Goal: Task Accomplishment & Management: Manage account settings

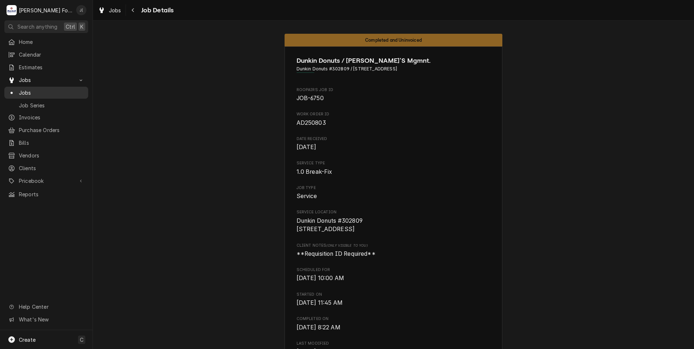
click at [42, 91] on span "Jobs" at bounding box center [52, 93] width 66 height 8
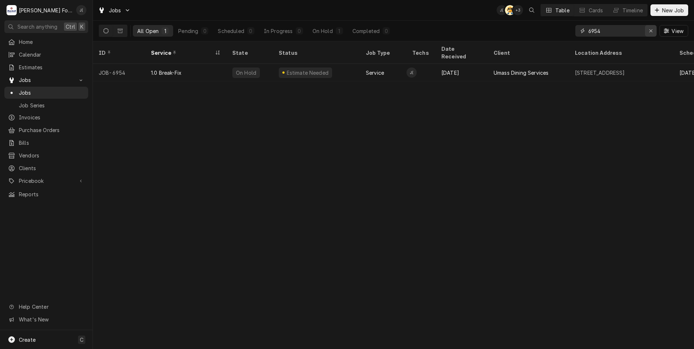
click at [655, 29] on div "Erase input" at bounding box center [650, 30] width 7 height 7
click at [618, 31] on input "Dynamic Content Wrapper" at bounding box center [622, 31] width 68 height 12
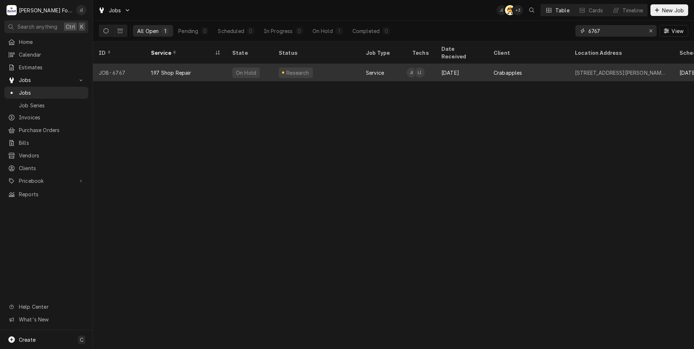
type input "6767"
click at [329, 71] on div "Research" at bounding box center [316, 72] width 87 height 17
click at [328, 71] on div "Research" at bounding box center [316, 72] width 87 height 17
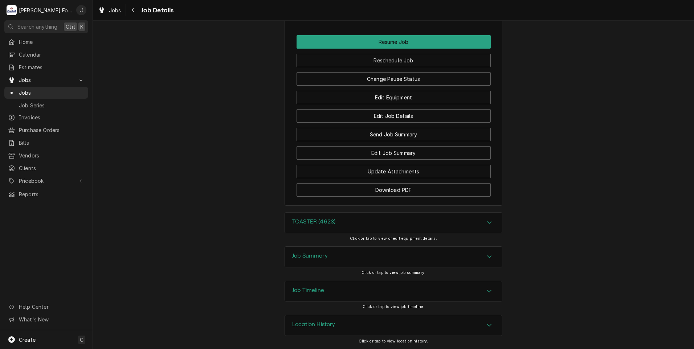
scroll to position [804, 0]
click at [370, 78] on button "Change Pause Status" at bounding box center [394, 78] width 194 height 13
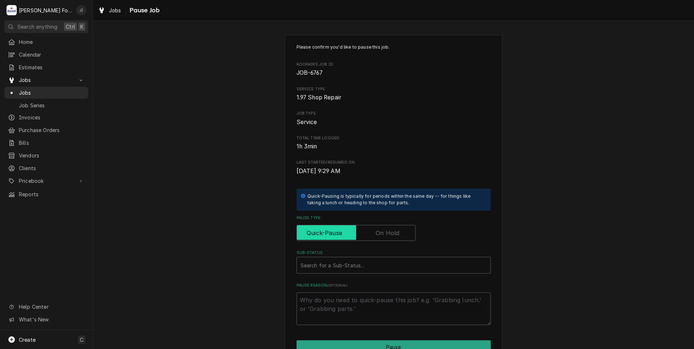
click at [398, 234] on input "Pause Type" at bounding box center [356, 233] width 113 height 16
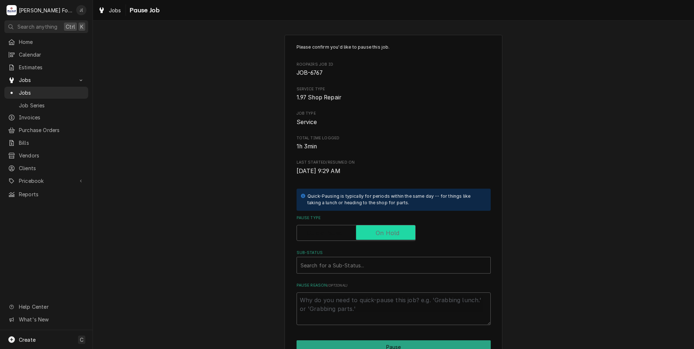
checkbox input "true"
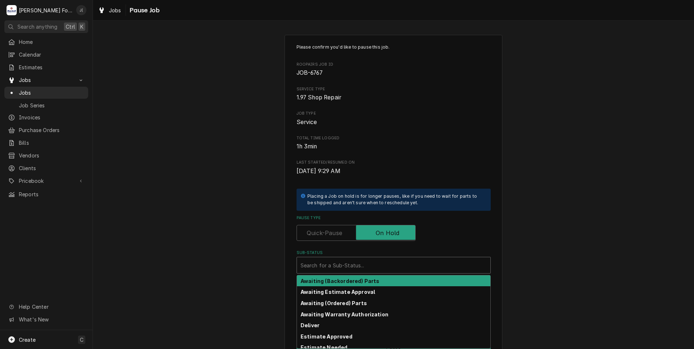
click at [335, 271] on div "Sub-Status" at bounding box center [394, 265] width 186 height 13
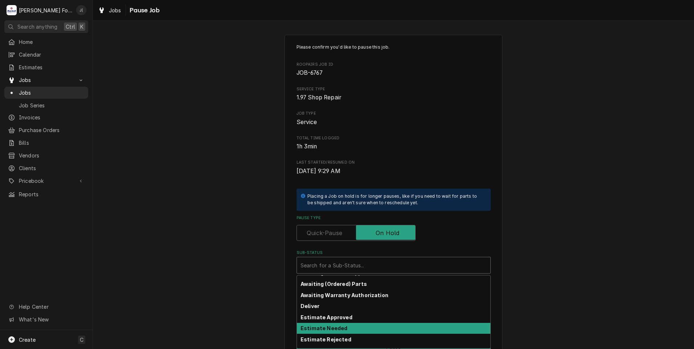
scroll to position [7, 0]
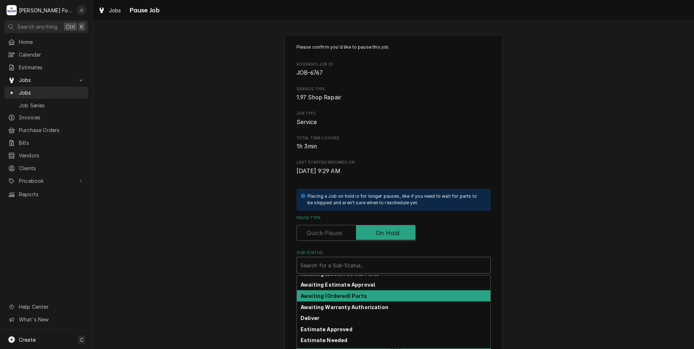
click at [348, 296] on strong "Awaiting (Ordered) Parts" at bounding box center [334, 296] width 66 height 6
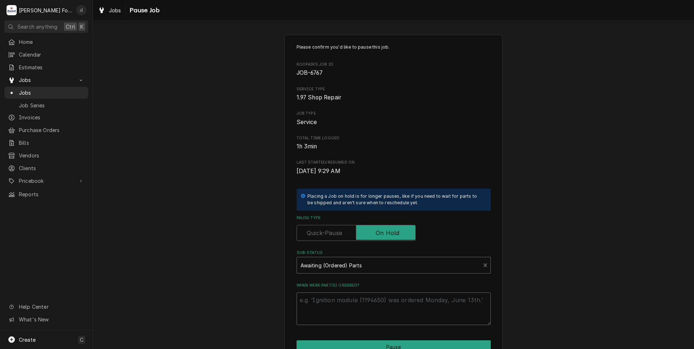
click at [348, 296] on textarea "When were part(s) ordered?" at bounding box center [394, 309] width 194 height 33
type textarea "x"
type textarea "0"
type textarea "x"
type textarea "08"
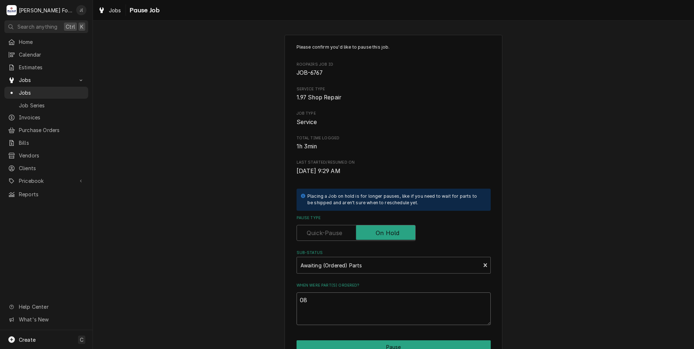
type textarea "x"
type textarea "08/"
type textarea "x"
type textarea "08/2"
type textarea "x"
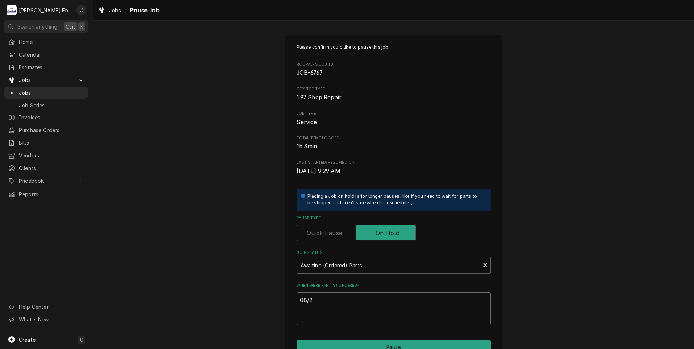
type textarea "08/25"
type textarea "x"
type textarea "08/25/"
type textarea "x"
type textarea "08/25/2"
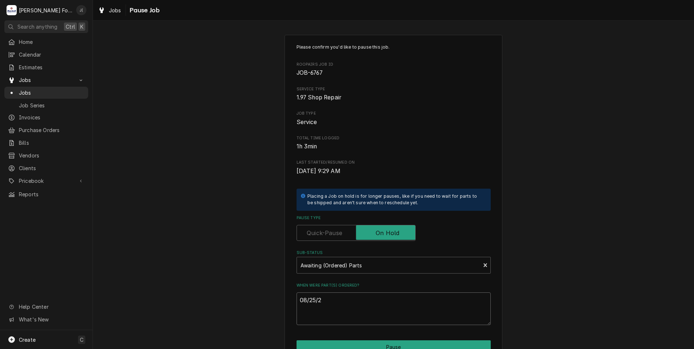
type textarea "x"
type textarea "08/25/20"
type textarea "x"
type textarea "08/25/202"
type textarea "x"
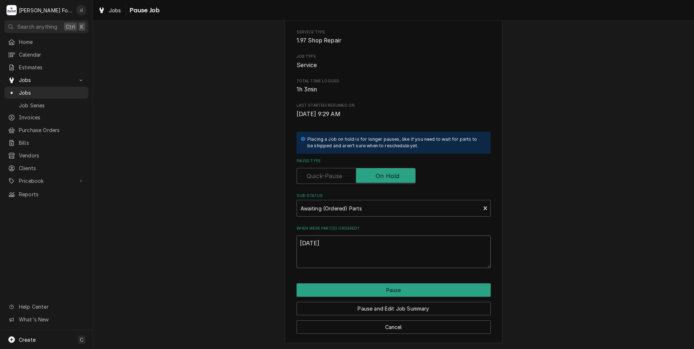
scroll to position [57, 0]
type textarea "[DATE]"
click at [398, 307] on button "Pause and Edit Job Summary" at bounding box center [394, 308] width 194 height 13
type textarea "x"
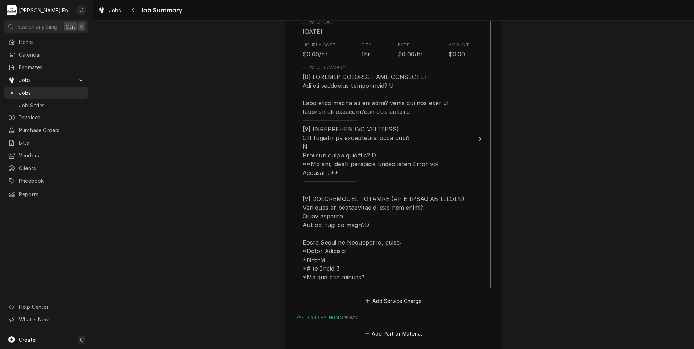
scroll to position [290, 0]
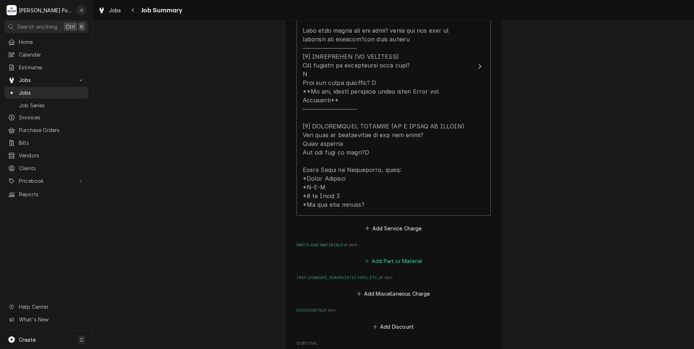
click at [390, 256] on button "Add Part or Material" at bounding box center [393, 261] width 60 height 10
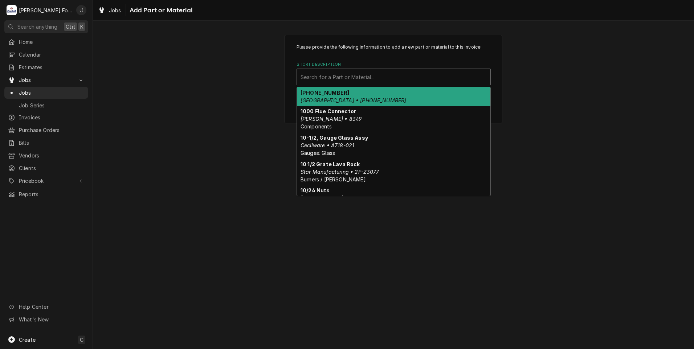
click at [334, 78] on div "Short Description" at bounding box center [394, 76] width 186 height 13
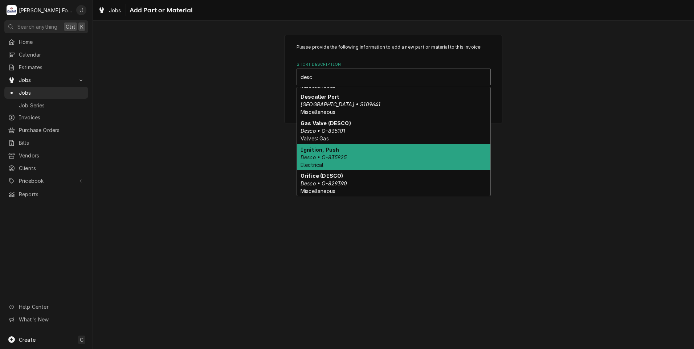
scroll to position [447, 0]
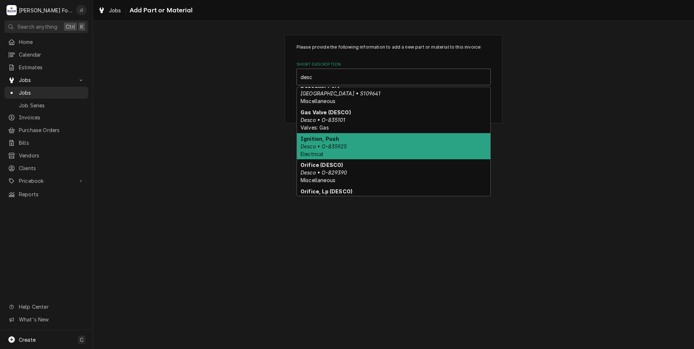
type input "desc"
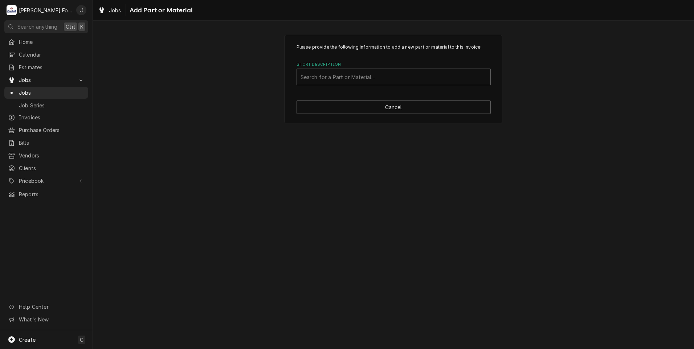
click at [230, 156] on div "Please provide the following information to add a new part or material to this …" at bounding box center [393, 185] width 601 height 329
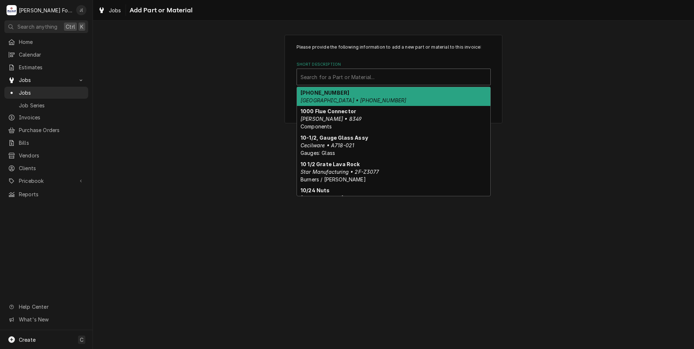
click at [341, 77] on div "Short Description" at bounding box center [394, 76] width 186 height 13
click at [257, 113] on div "Please provide the following information to add a new part or material to this …" at bounding box center [393, 78] width 601 height 101
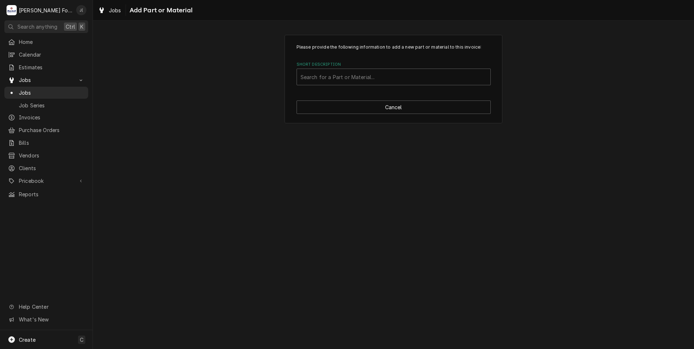
click at [386, 98] on div "Please provide the following information to add a new part or material to this …" at bounding box center [394, 79] width 218 height 89
click at [382, 105] on button "Cancel" at bounding box center [394, 107] width 194 height 13
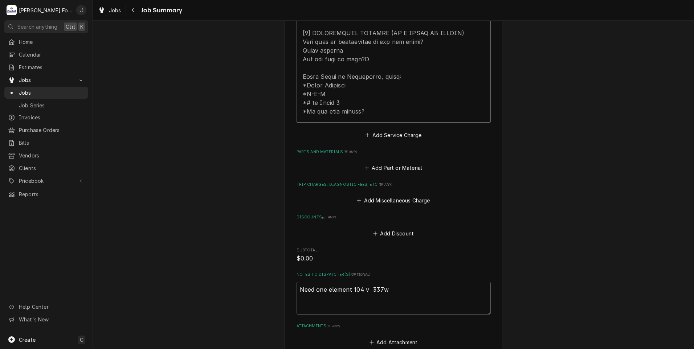
scroll to position [486, 0]
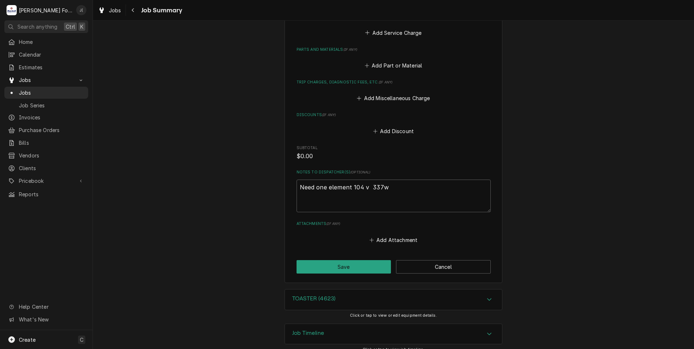
click at [310, 290] on div "TOASTER (4623)" at bounding box center [393, 300] width 217 height 20
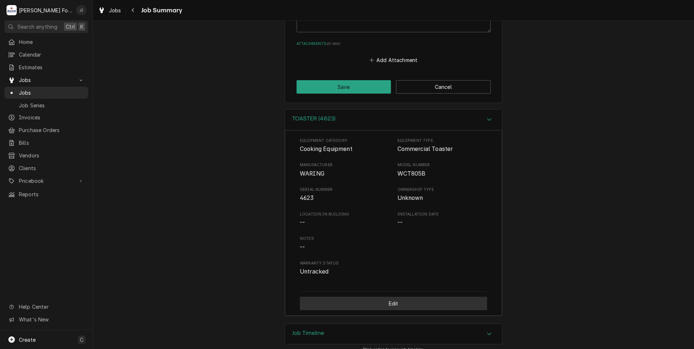
click at [343, 297] on button "Edit" at bounding box center [393, 303] width 187 height 13
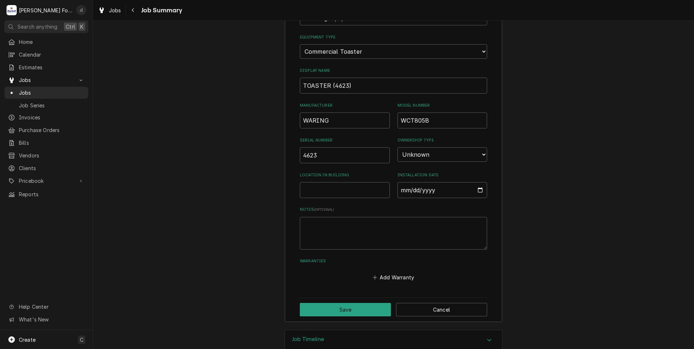
scroll to position [811, 0]
click at [325, 223] on textarea "Notes ( optional )" at bounding box center [393, 232] width 187 height 33
type textarea "x"
type textarea "f"
type textarea "x"
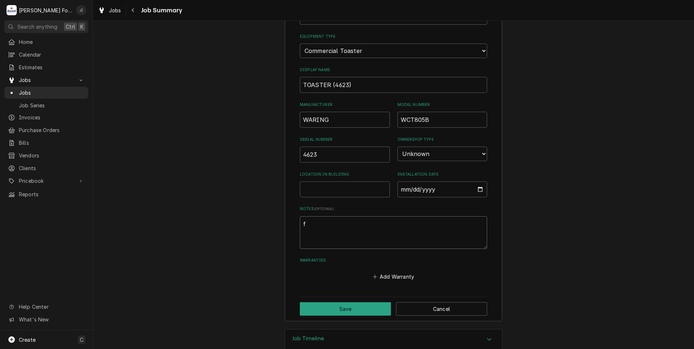
type textarea "fa"
type textarea "x"
type textarea "fac"
type textarea "x"
type textarea "fact"
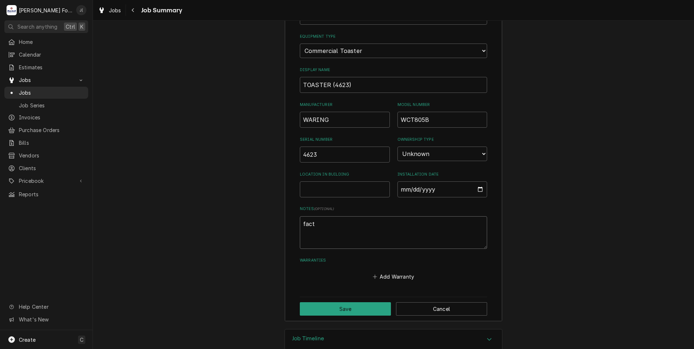
type textarea "x"
type textarea "facto"
type textarea "x"
type textarea "factor"
type textarea "x"
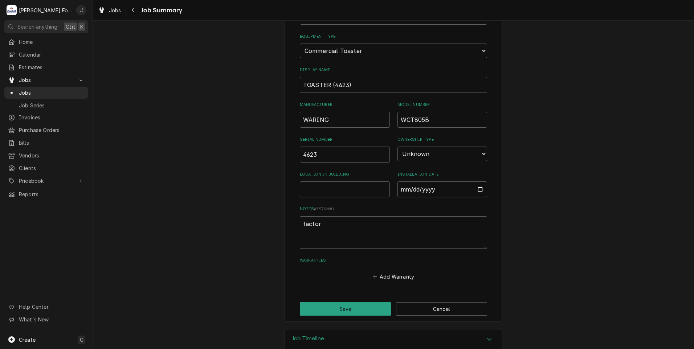
type textarea "facto"
type textarea "x"
type textarea "fact"
type textarea "x"
type textarea "fac"
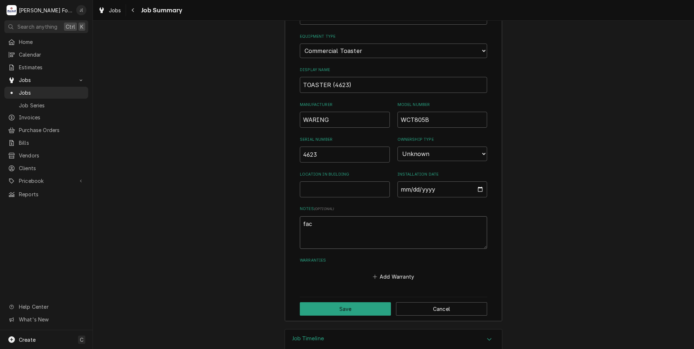
type textarea "x"
type textarea "fa"
type textarea "x"
type textarea "f"
type textarea "x"
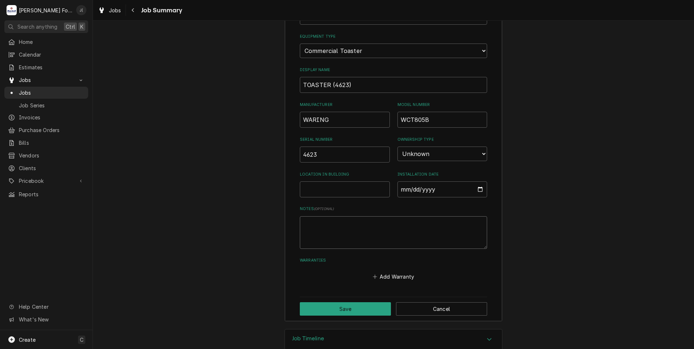
type textarea "0"
type textarea "x"
type textarea "08"
type textarea "x"
type textarea "08/"
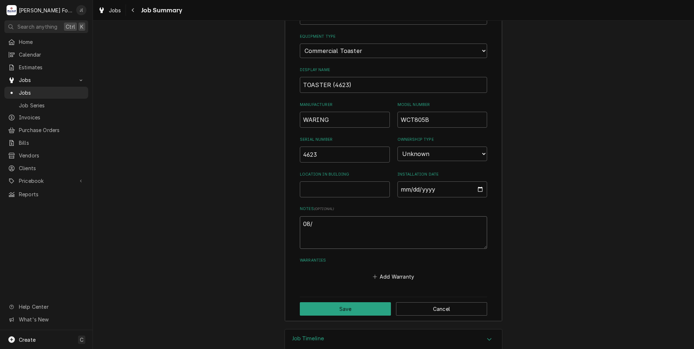
type textarea "x"
type textarea "08/2"
type textarea "x"
type textarea "08/25"
type textarea "x"
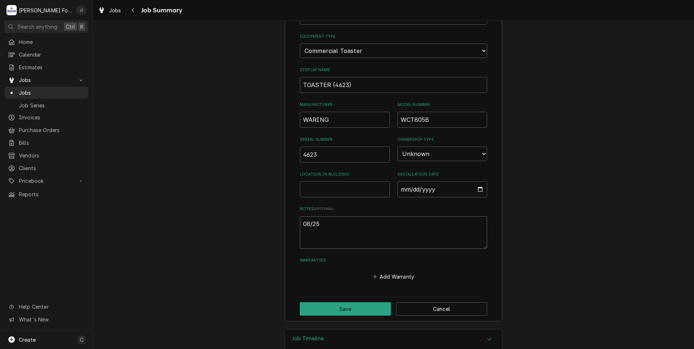
type textarea "08/25/"
type textarea "x"
type textarea "08/25/2"
type textarea "x"
type textarea "08/25/20"
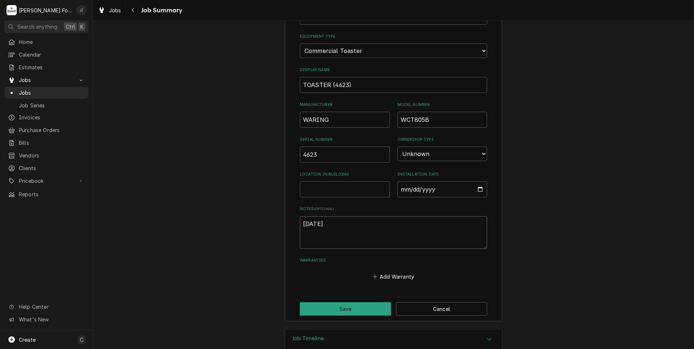
type textarea "x"
type textarea "08/25/202"
type textarea "x"
type textarea "08/25/2022"
type textarea "x"
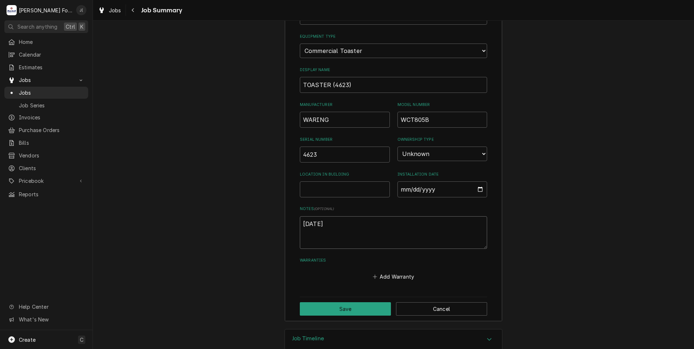
type textarea "08/25/20225"
type textarea "x"
type textarea "08/25/2022"
type textarea "x"
type textarea "08/25/202"
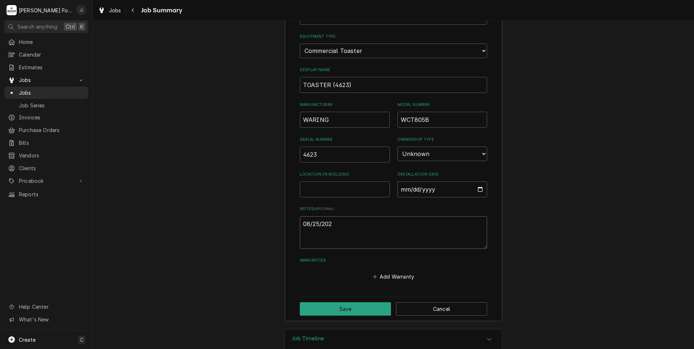
type textarea "x"
type textarea "08/25/20"
type textarea "x"
type textarea "08/25/202"
type textarea "x"
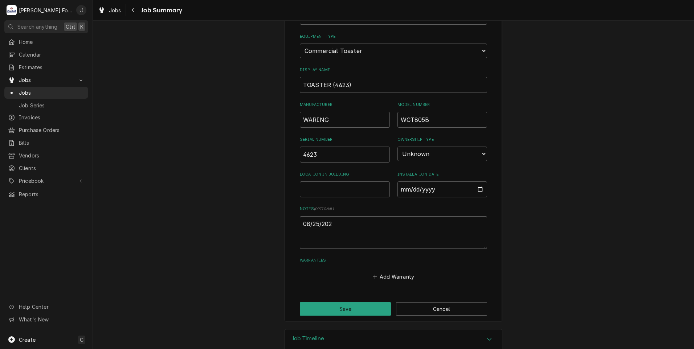
type textarea "08/25/2025"
type textarea "x"
type textarea "08/25/2025"
click at [340, 218] on textarea "08/25/2025" at bounding box center [393, 232] width 187 height 33
type textarea "x"
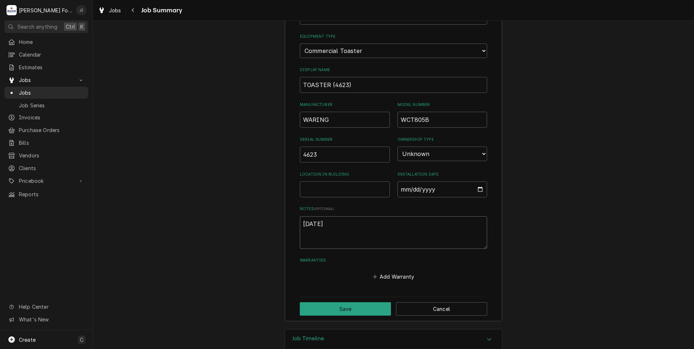
type textarea "08/25/2025"
type textarea "x"
type textarea "08/25/2025 c"
type textarea "x"
type textarea "08/25/2025 cu"
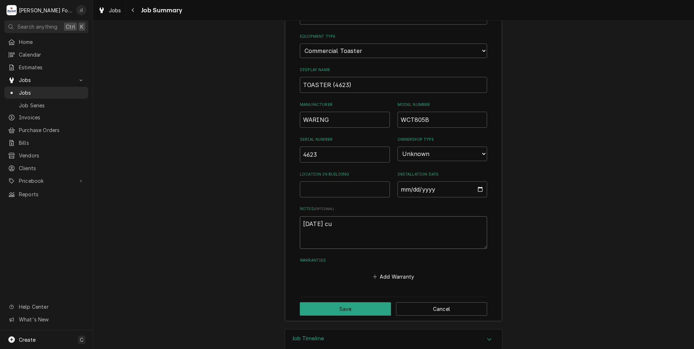
type textarea "x"
type textarea "08/25/2025 cus"
type textarea "x"
type textarea "08/25/2025 cust"
type textarea "x"
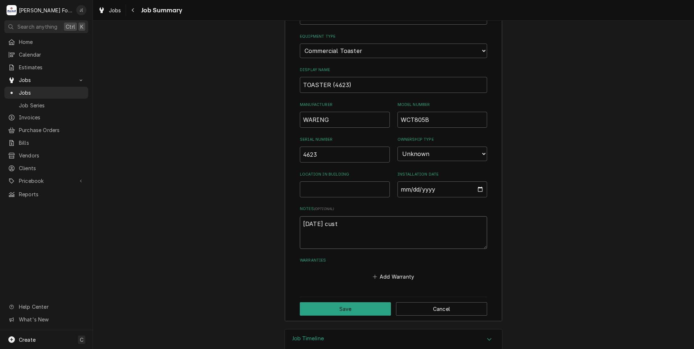
type textarea "08/25/2025 custo"
type textarea "x"
type textarea "08/25/2025 custom"
type textarea "x"
type textarea "08/25/2025 custome"
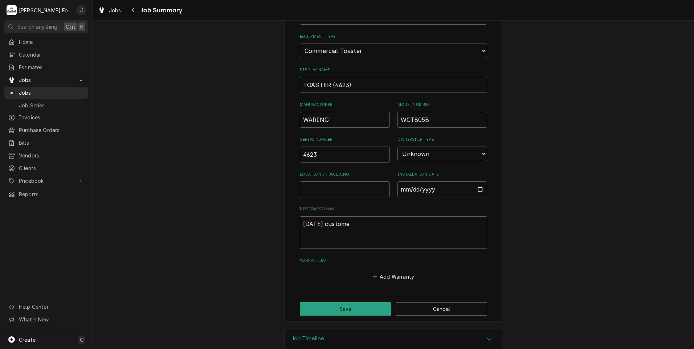
type textarea "x"
type textarea "08/25/2025 customer"
type textarea "x"
type textarea "08/25/2025 customer"
type textarea "x"
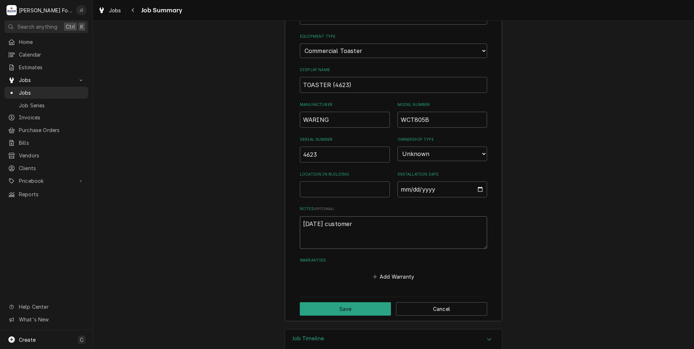
type textarea "08/25/2025 customer"
type textarea "x"
type textarea "08/25/2025 custome"
type textarea "x"
type textarea "08/25/2025 custom"
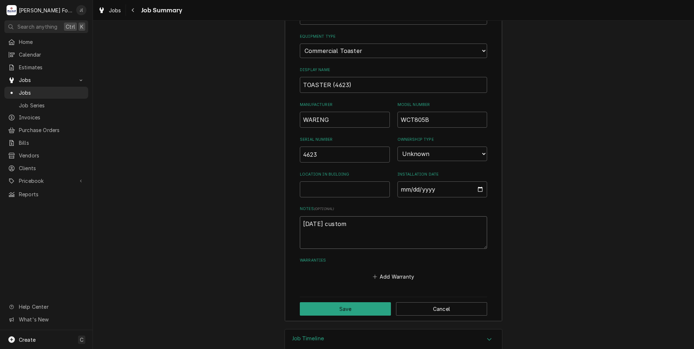
type textarea "x"
type textarea "08/25/2025 custo"
type textarea "x"
type textarea "08/25/2025 cust"
type textarea "x"
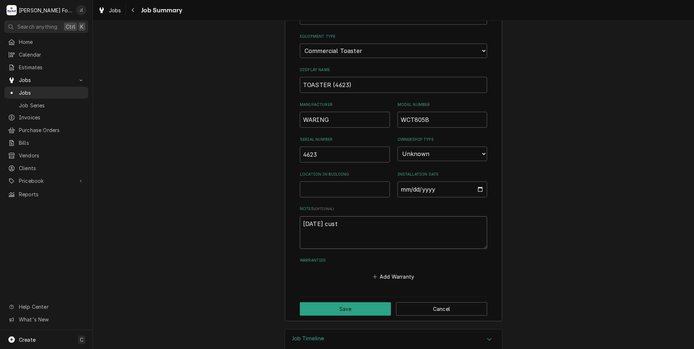
type textarea "08/25/2025 cus"
type textarea "x"
type textarea "08/25/2025 cu"
type textarea "x"
type textarea "08/25/2025 c"
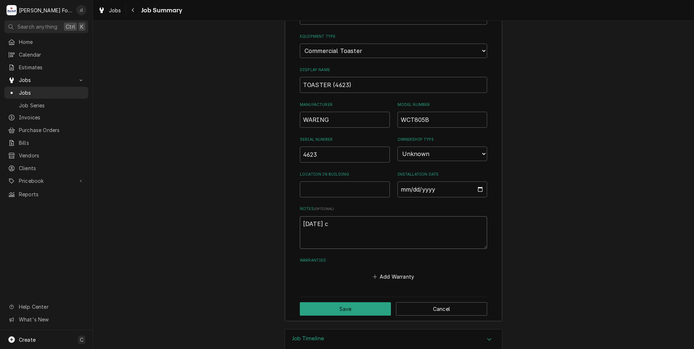
type textarea "x"
type textarea "08/25/2025"
type textarea "x"
type textarea "08/25/2025 F"
type textarea "x"
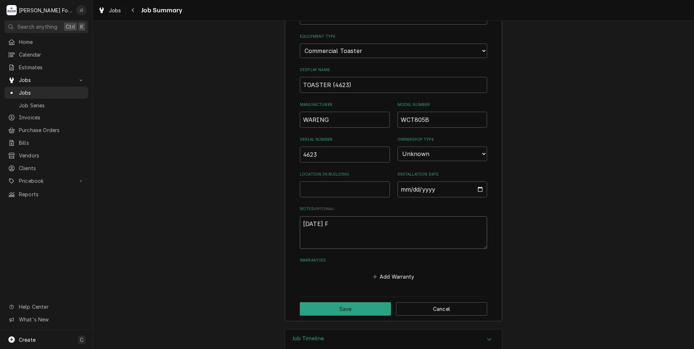
type textarea "08/25/2025 FA"
type textarea "x"
type textarea "08/25/2025 FAC"
type textarea "x"
type textarea "08/25/2025 FACT"
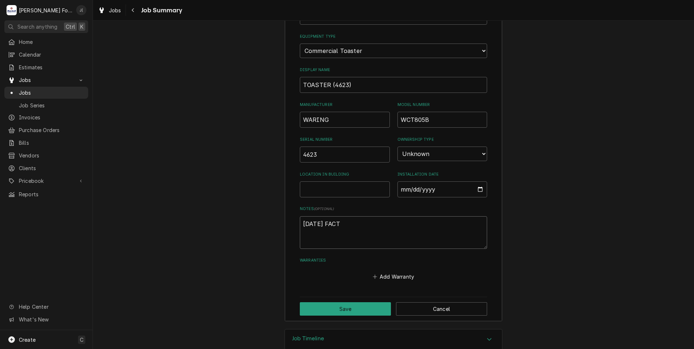
type textarea "x"
type textarea "08/25/2025 FACTO"
type textarea "x"
type textarea "08/25/2025 FACTOR"
type textarea "x"
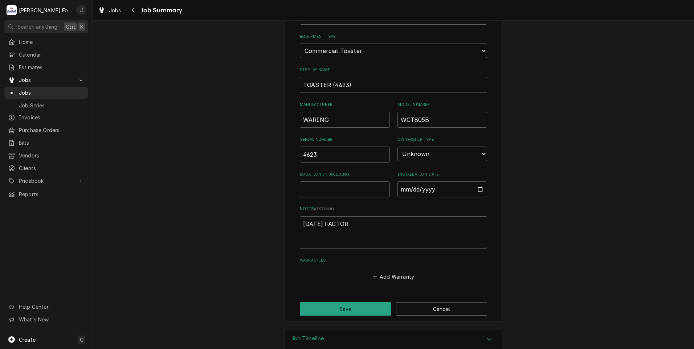
type textarea "08/25/2025 FACTORY"
type textarea "x"
type textarea "08/25/2025 FACTORY"
type textarea "x"
type textarea "08/25/2025 FACTORY S"
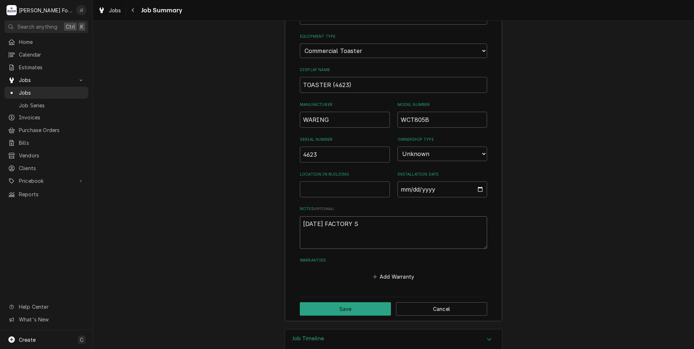
type textarea "x"
type textarea "08/25/2025 FACTORY SH"
type textarea "x"
type textarea "08/25/2025 FACTORY SHI"
type textarea "x"
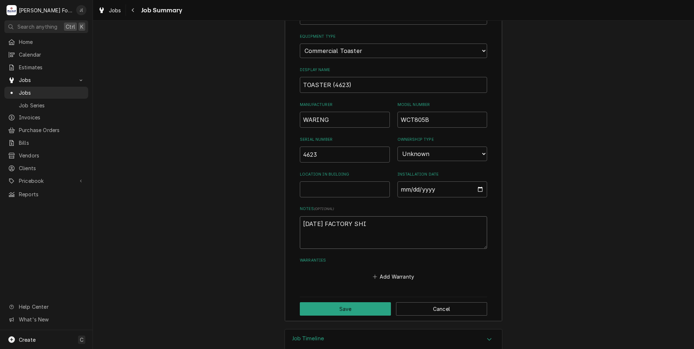
type textarea "08/25/2025 FACTORY SHIP"
type textarea "x"
type textarea "08/25/2025 FACTORY SHIPP"
type textarea "x"
type textarea "08/25/2025 FACTORY SHIPPI"
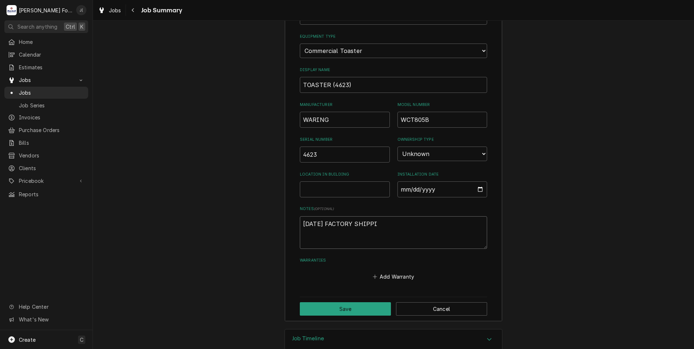
type textarea "x"
type textarea "08/25/2025 FACTORY SHIPPIN"
type textarea "x"
type textarea "08/25/2025 FACTORY SHIPPING"
type textarea "x"
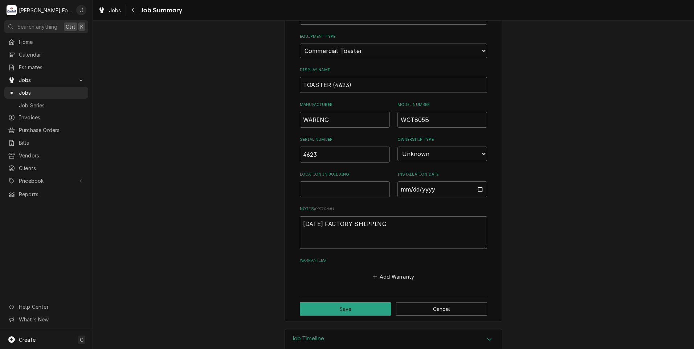
type textarea "08/25/2025 FACTORY SHIPPING"
type textarea "x"
type textarea "08/25/2025 FACTORY SHIPPING R"
type textarea "x"
type textarea "08/25/2025 FACTORY SHIPPING RE"
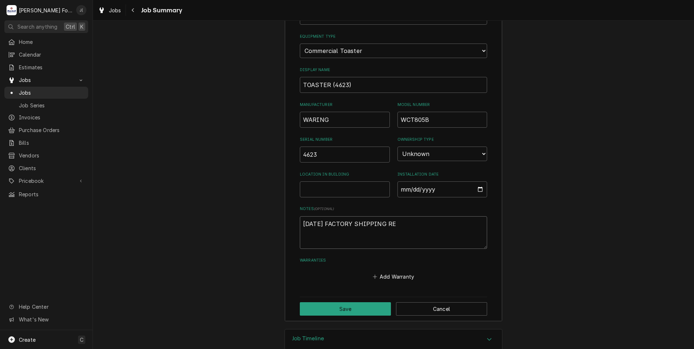
type textarea "x"
type textarea "08/25/2025 FACTORY SHIPPING REP"
type textarea "x"
type textarea "08/25/2025 FACTORY SHIPPING REPL"
type textarea "x"
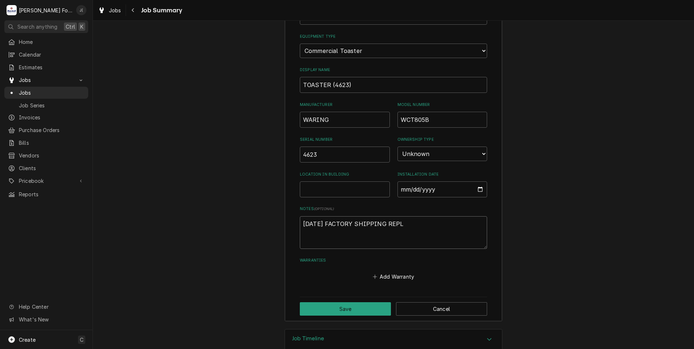
type textarea "08/25/2025 FACTORY SHIPPING REPLA"
type textarea "x"
type textarea "08/25/2025 FACTORY SHIPPING REPLAC"
type textarea "x"
type textarea "08/25/2025 FACTORY SHIPPING REPLACE"
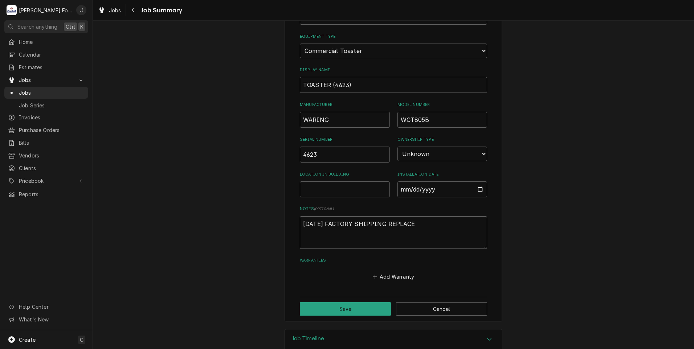
type textarea "x"
type textarea "08/25/2025 FACTORY SHIPPING REPLACEM"
type textarea "x"
type textarea "08/25/2025 FACTORY SHIPPING REPLACEME"
type textarea "x"
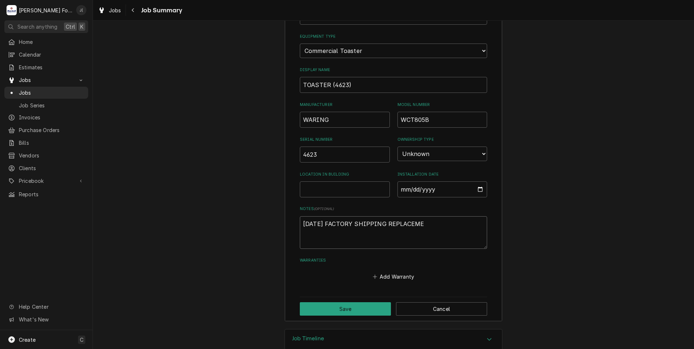
type textarea "08/25/2025 FACTORY SHIPPING REPLACEMEN"
type textarea "x"
type textarea "08/25/2025 FACTORY SHIPPING REPLACEMENT"
type textarea "x"
type textarea "08/25/2025 FACTORY SHIPPING REPLACEMENT"
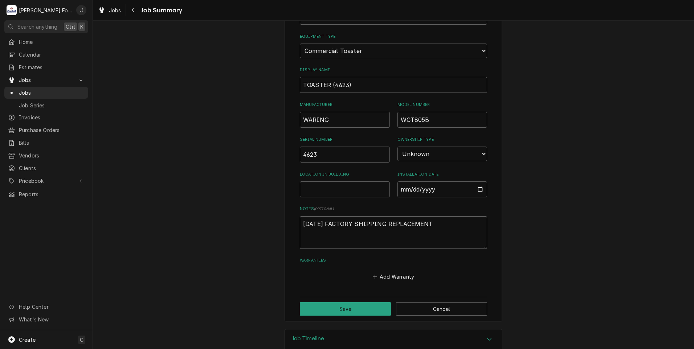
type textarea "x"
type textarea "08/25/2025 FACTORY SHIPPING REPLACEMENT E"
type textarea "x"
type textarea "08/25/2025 FACTORY SHIPPING REPLACEMENT EL"
type textarea "x"
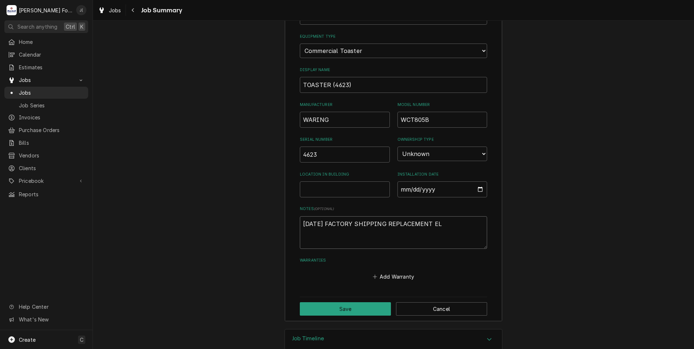
type textarea "08/25/2025 FACTORY SHIPPING REPLACEMENT ELE"
type textarea "x"
type textarea "08/25/2025 FACTORY SHIPPING REPLACEMENT ELEM"
type textarea "x"
type textarea "08/25/2025 FACTORY SHIPPING REPLACEMENT ELEME"
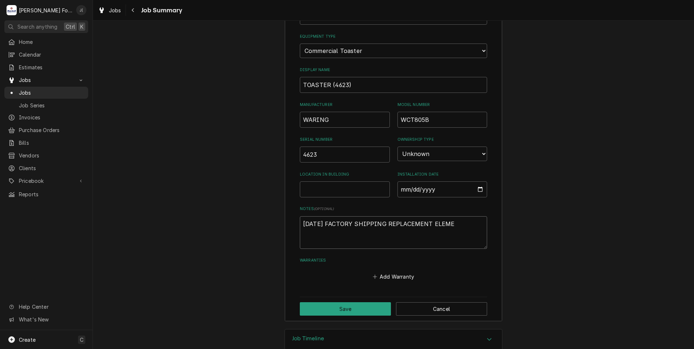
type textarea "x"
type textarea "08/25/2025 FACTORY SHIPPING REPLACEMENT ELEMEN"
type textarea "x"
type textarea "08/25/2025 FACTORY SHIPPING REPLACEMENT ELEMENT"
type textarea "x"
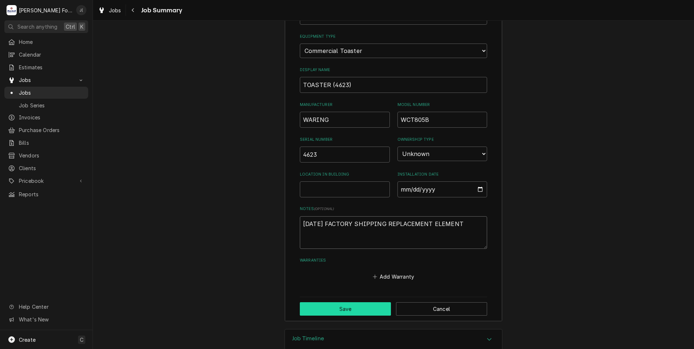
type textarea "08/25/2025 FACTORY SHIPPING REPLACEMENT ELEMENT"
click at [367, 302] on button "Save" at bounding box center [345, 308] width 91 height 13
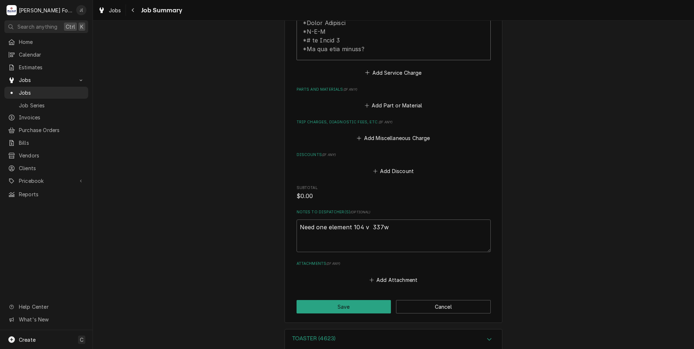
scroll to position [448, 0]
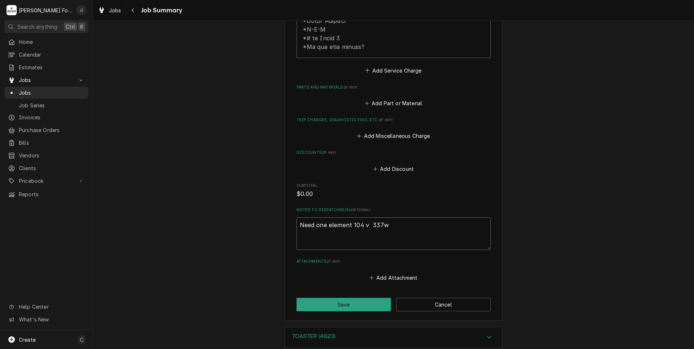
click at [335, 235] on textarea "Need one element 104 v 337w" at bounding box center [394, 233] width 194 height 33
type textarea "x"
type textarea "Need one element 104 v 337w"
type textarea "x"
type textarea "Need one element 104 v 337w 0"
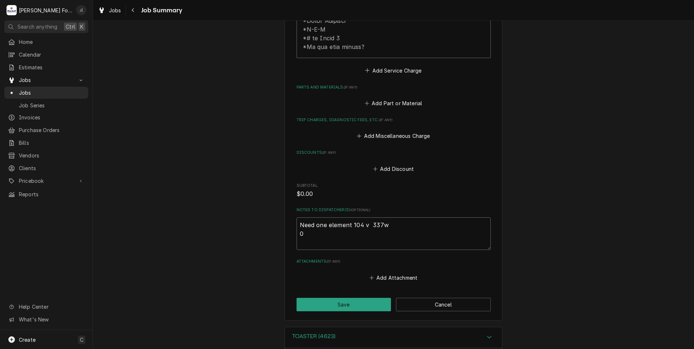
type textarea "x"
type textarea "Need one element 104 v 337w 08"
type textarea "x"
type textarea "Need one element 104 v 337w 08/"
type textarea "x"
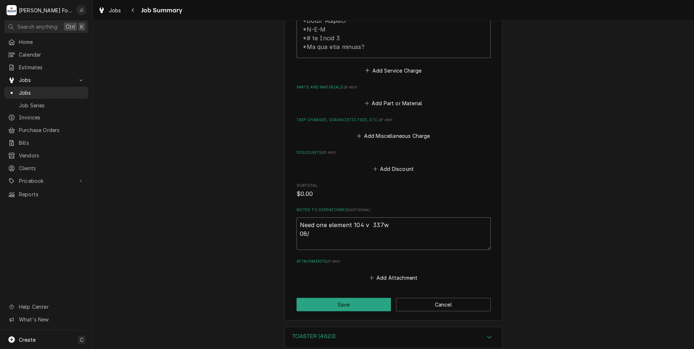
type textarea "Need one element 104 v 337w 08/2"
type textarea "x"
type textarea "Need one element 104 v 337w 08/25"
type textarea "x"
type textarea "Need one element 104 v 337w 08/25/"
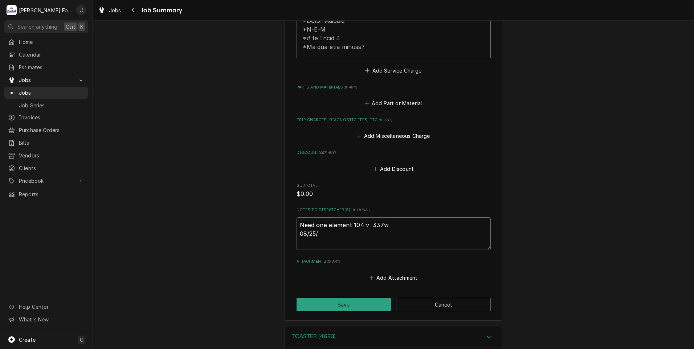
type textarea "x"
type textarea "Need one element 104 v 337w 08/25/2"
type textarea "x"
type textarea "Need one element 104 v 337w 08/25/20"
type textarea "x"
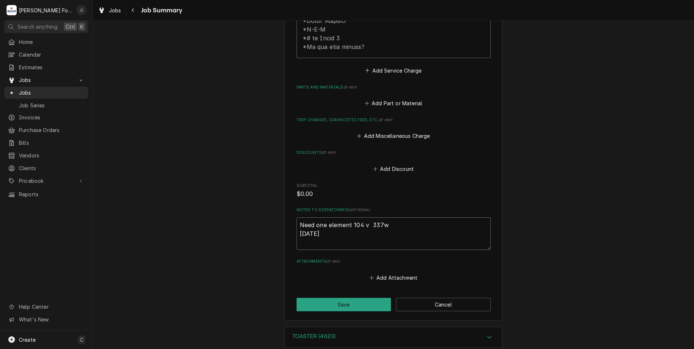
type textarea "Need one element 104 v 337w 08/25/202"
type textarea "x"
type textarea "Need one element 104 v 337w 08/25/2025"
type textarea "x"
type textarea "Need one element 104 v 337w 08/25/2025"
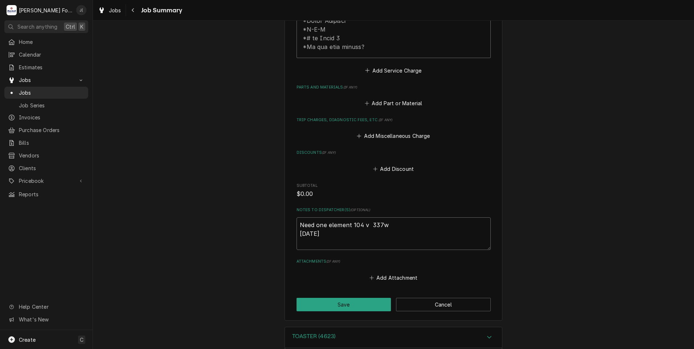
type textarea "x"
type textarea "Need one element 104 v 337w 08/25/2025 F"
type textarea "x"
type textarea "Need one element 104 v 337w 08/25/2025 FA"
type textarea "x"
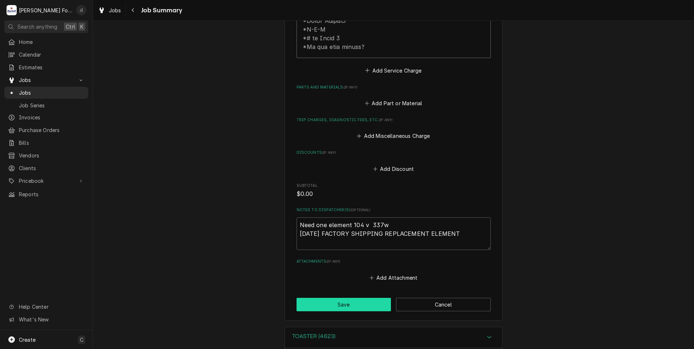
click at [356, 298] on button "Save" at bounding box center [344, 304] width 95 height 13
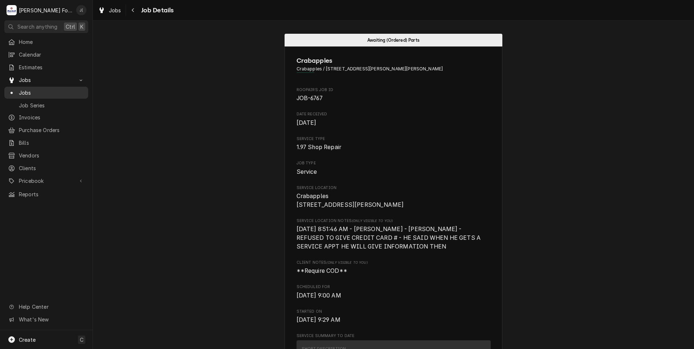
click at [37, 90] on span "Jobs" at bounding box center [52, 93] width 66 height 8
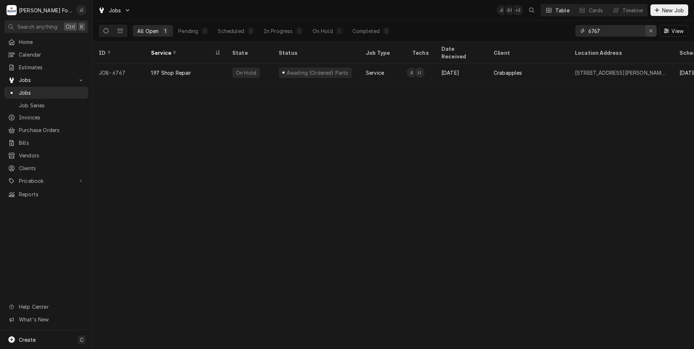
click at [652, 32] on icon "Erase input" at bounding box center [651, 30] width 4 height 5
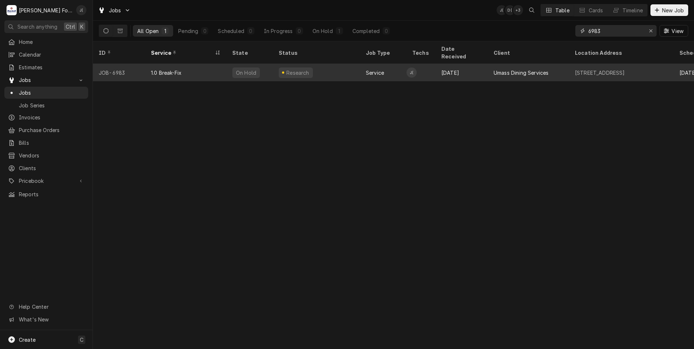
type input "6983"
click at [176, 69] on div "1.0 Break-Fix" at bounding box center [185, 72] width 81 height 17
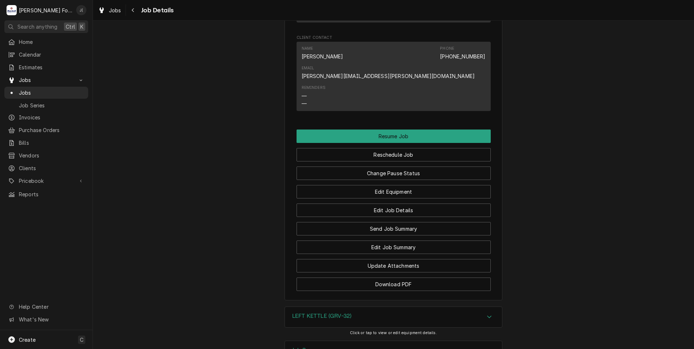
scroll to position [980, 0]
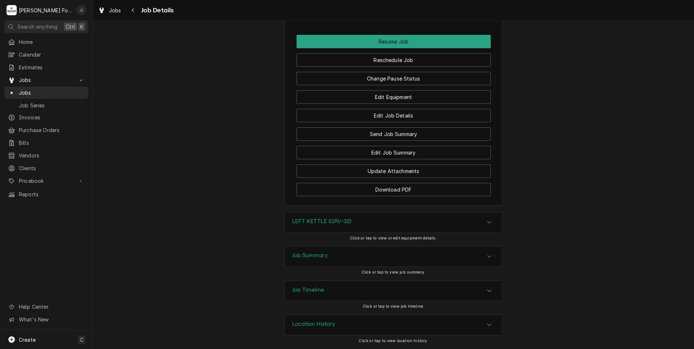
click at [345, 225] on h3 "LEFT KETTLE (GRV-32)" at bounding box center [321, 221] width 59 height 7
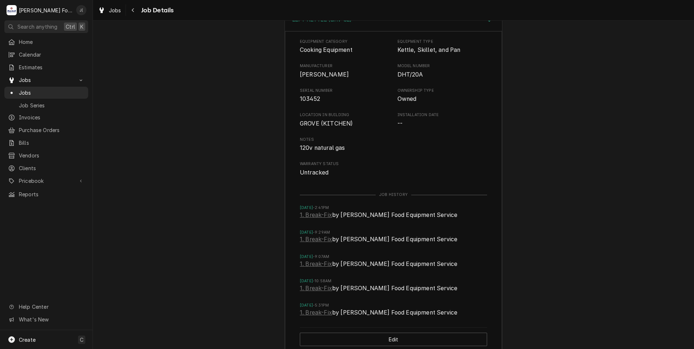
scroll to position [1271, 0]
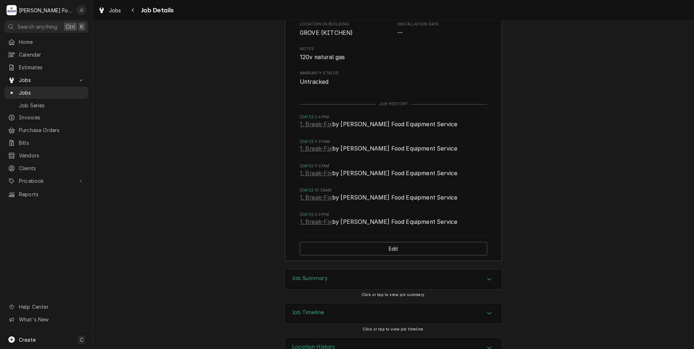
click at [309, 281] on div "Job Summary" at bounding box center [393, 279] width 217 height 20
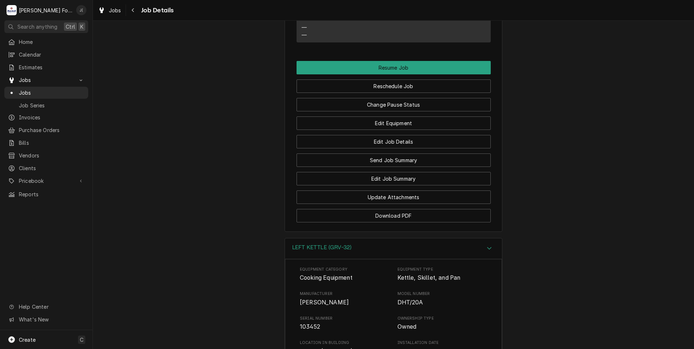
scroll to position [843, 0]
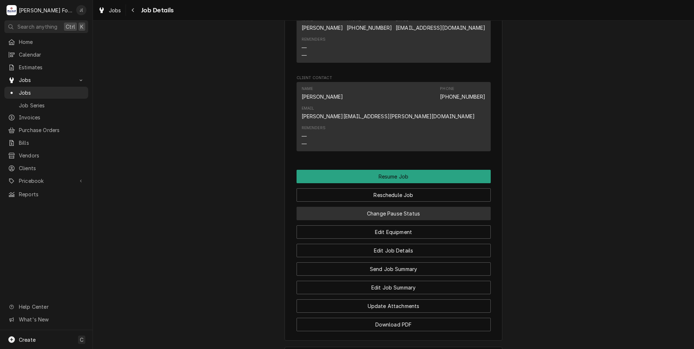
click at [353, 220] on button "Change Pause Status" at bounding box center [394, 213] width 194 height 13
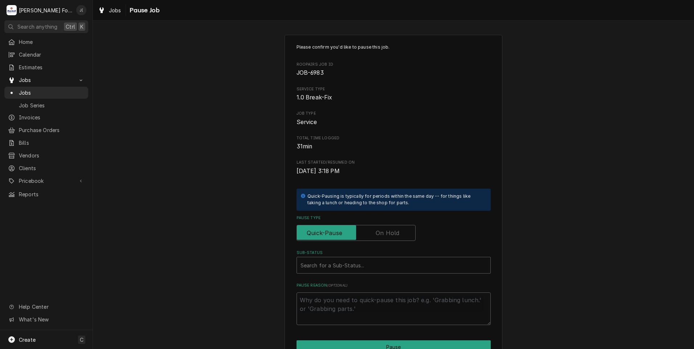
click at [378, 235] on label "Pause Type" at bounding box center [356, 233] width 119 height 16
click at [378, 235] on input "Pause Type" at bounding box center [356, 233] width 113 height 16
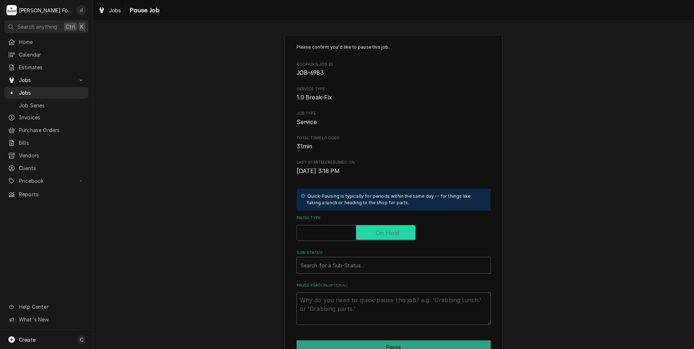
checkbox input "true"
click at [368, 265] on div "Sub-Status" at bounding box center [394, 265] width 186 height 13
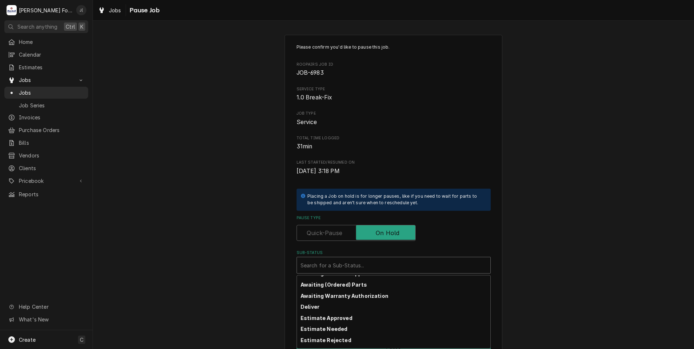
scroll to position [7, 0]
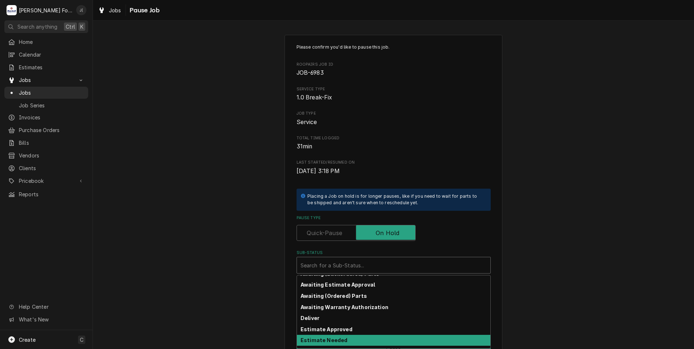
click at [341, 339] on div "Estimate Needed" at bounding box center [393, 340] width 193 height 11
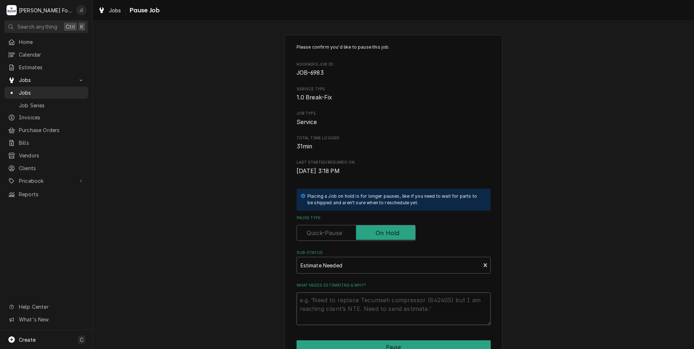
click at [335, 301] on textarea "What needs estimating & why?" at bounding box center [394, 309] width 194 height 33
type textarea "x"
type textarea "P"
type textarea "x"
type textarea "PR"
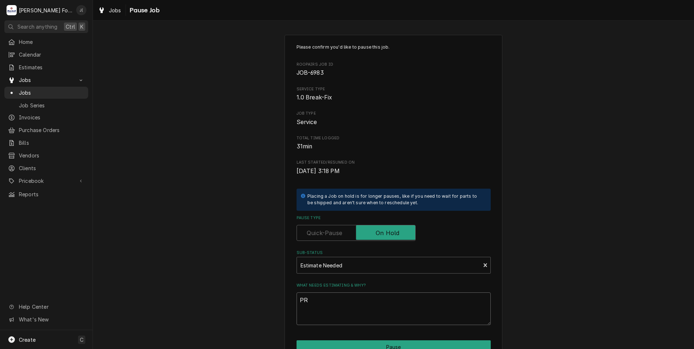
type textarea "x"
type textarea "PRI"
type textarea "x"
type textarea "PRIC"
type textarea "x"
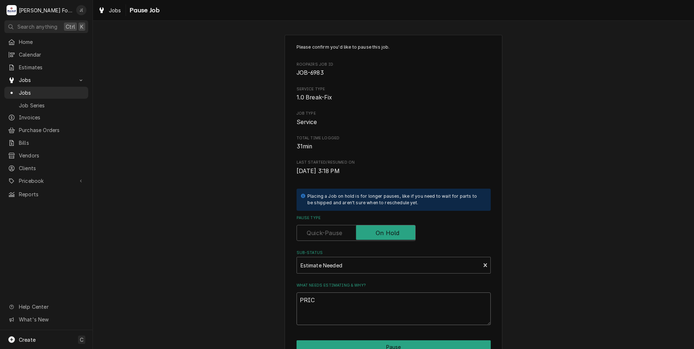
type textarea "PRICE"
type textarea "x"
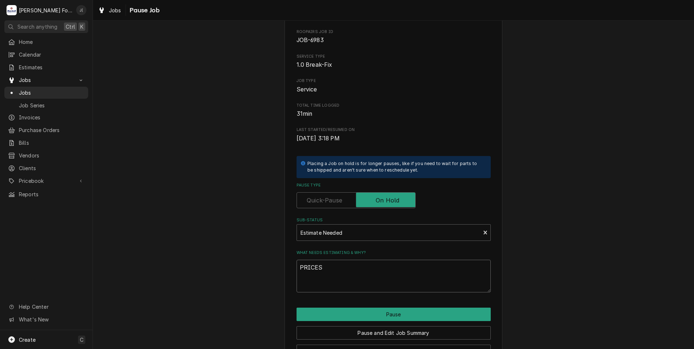
scroll to position [57, 0]
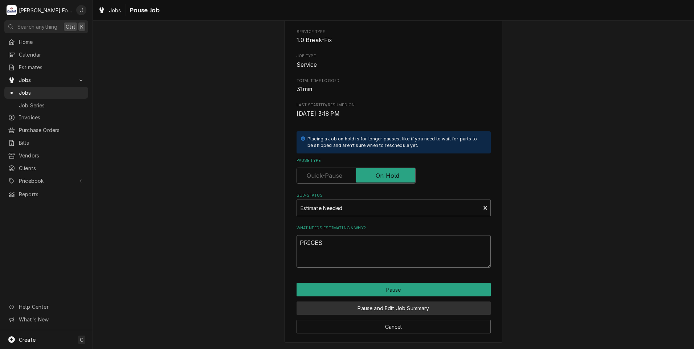
type textarea "PRICES"
click at [375, 309] on button "Pause and Edit Job Summary" at bounding box center [394, 308] width 194 height 13
type textarea "x"
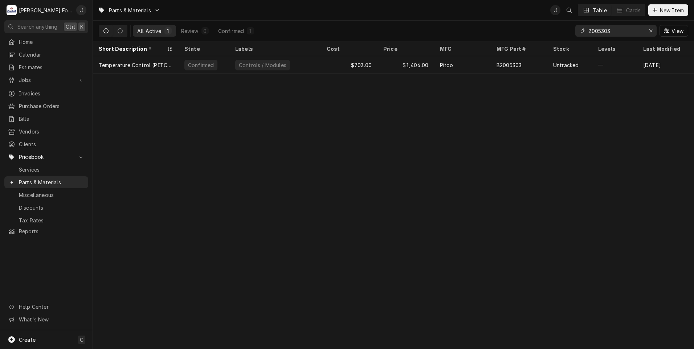
drag, startPoint x: 652, startPoint y: 31, endPoint x: 639, endPoint y: 29, distance: 12.5
click at [648, 30] on div "Erase input" at bounding box center [650, 30] width 7 height 7
click at [639, 29] on input "Dynamic Content Wrapper" at bounding box center [622, 31] width 68 height 12
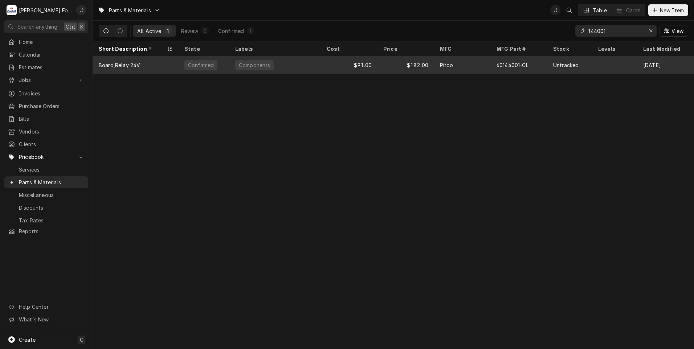
type input "144001"
click at [277, 64] on div "Components" at bounding box center [274, 64] width 91 height 17
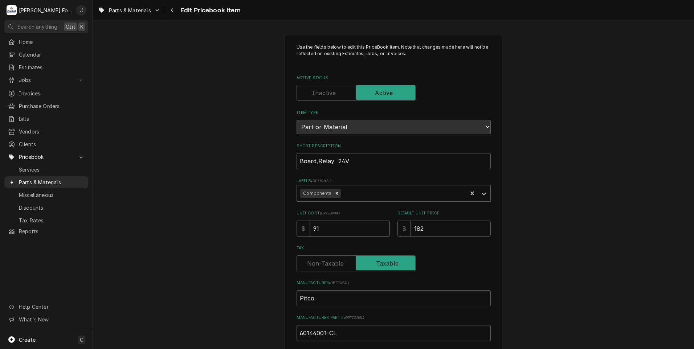
drag, startPoint x: 339, startPoint y: 229, endPoint x: 254, endPoint y: 236, distance: 85.2
click at [260, 236] on div "Use the fields below to edit this PriceBook item. Note that changes made here w…" at bounding box center [393, 283] width 601 height 511
type textarea "x"
type input "9"
type textarea "x"
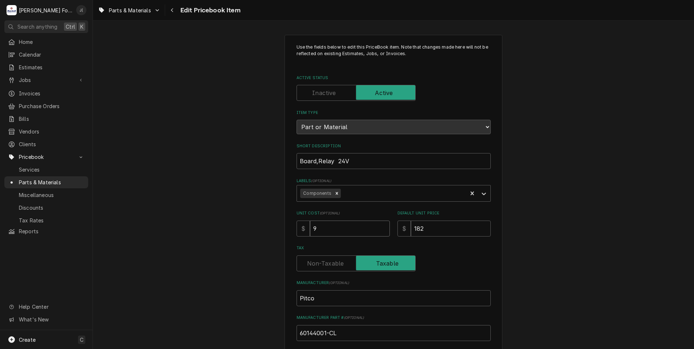
type input "96"
type textarea "x"
type input "96.9"
type textarea "x"
type input "96.95"
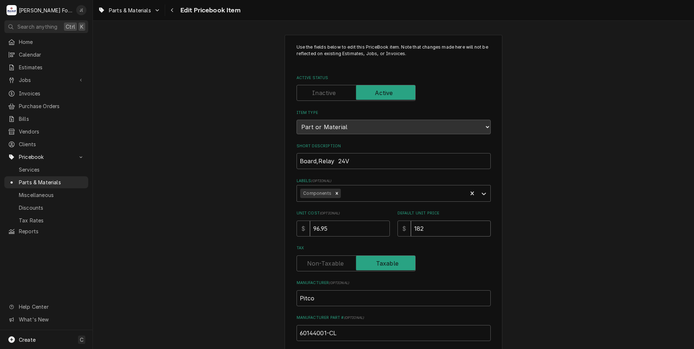
type textarea "x"
type input "1"
type textarea "x"
type input "15"
type textarea "x"
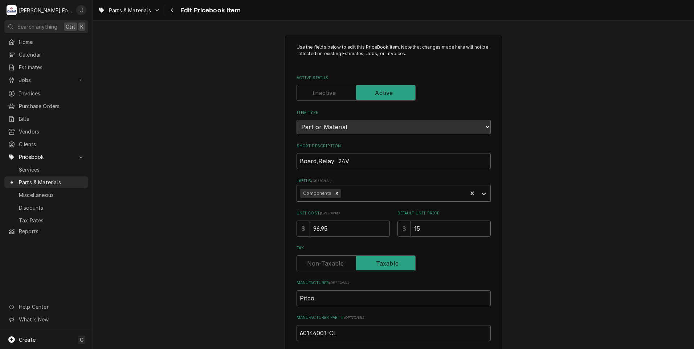
type input "153"
type textarea "x"
type input "153.0"
type textarea "x"
type input "153.00"
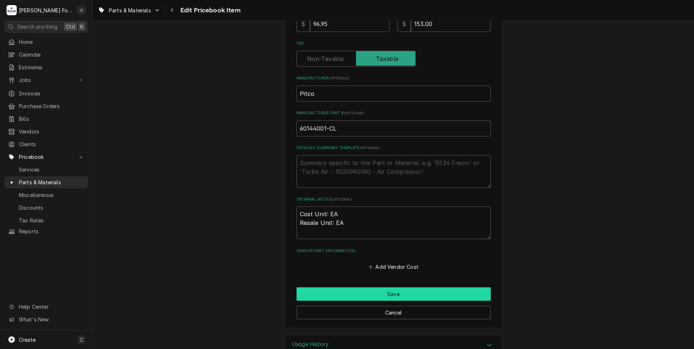
scroll to position [224, 0]
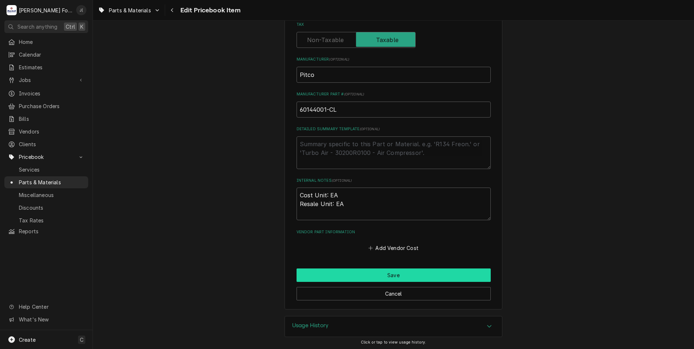
click at [390, 275] on button "Save" at bounding box center [394, 275] width 194 height 13
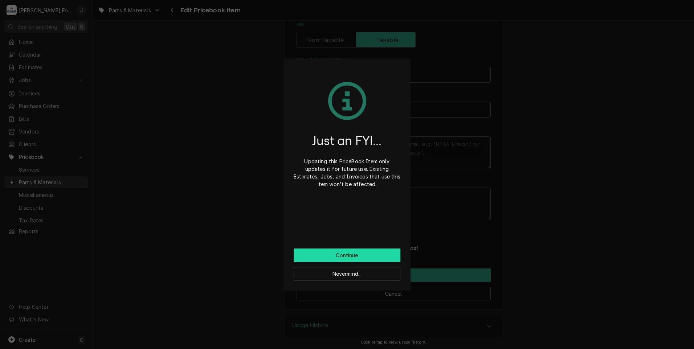
click at [367, 258] on button "Continue" at bounding box center [347, 255] width 107 height 13
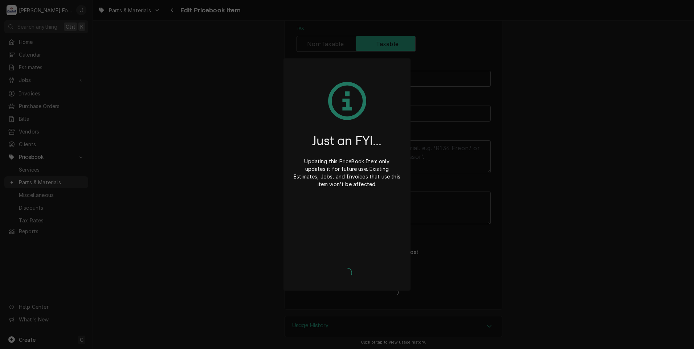
type textarea "x"
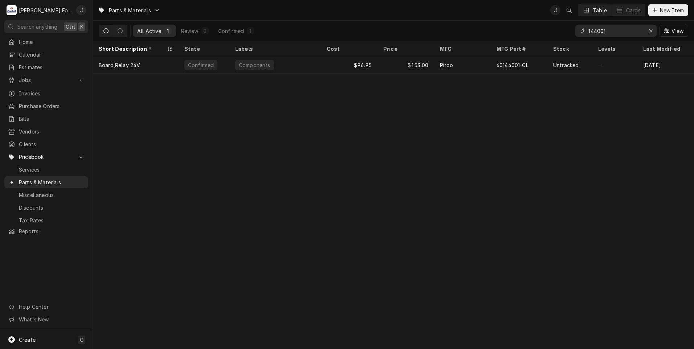
drag, startPoint x: 640, startPoint y: 27, endPoint x: 576, endPoint y: 29, distance: 63.6
click at [581, 29] on div "144001" at bounding box center [615, 31] width 81 height 12
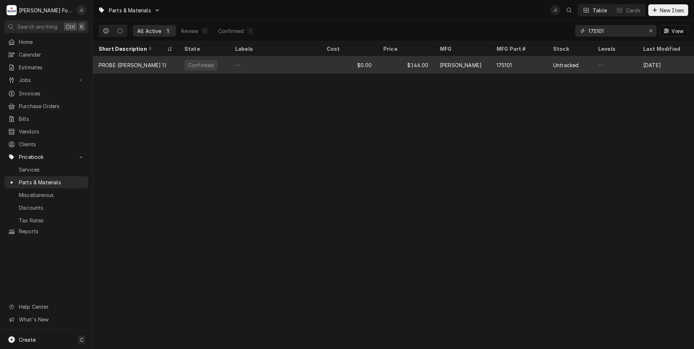
type input "175101"
click at [309, 65] on div "—" at bounding box center [274, 64] width 91 height 17
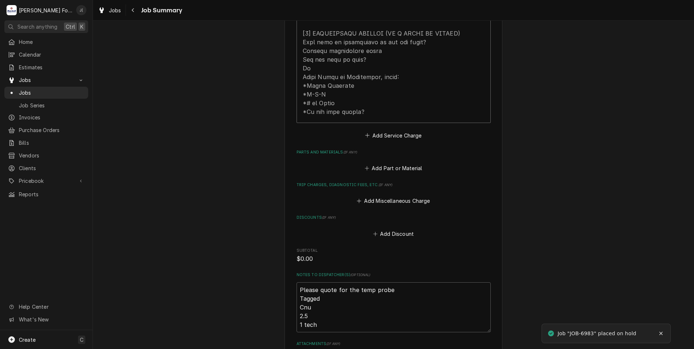
scroll to position [399, 0]
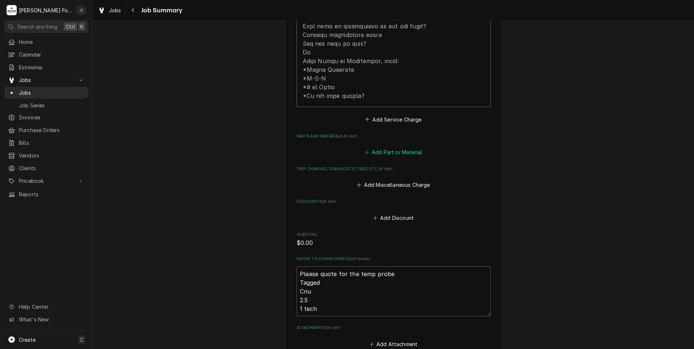
click at [392, 147] on button "Add Part or Material" at bounding box center [393, 152] width 60 height 10
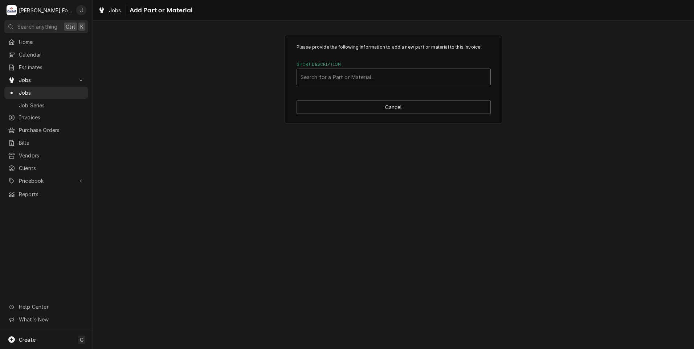
click at [371, 75] on div "Short Description" at bounding box center [394, 76] width 186 height 13
type input "175101"
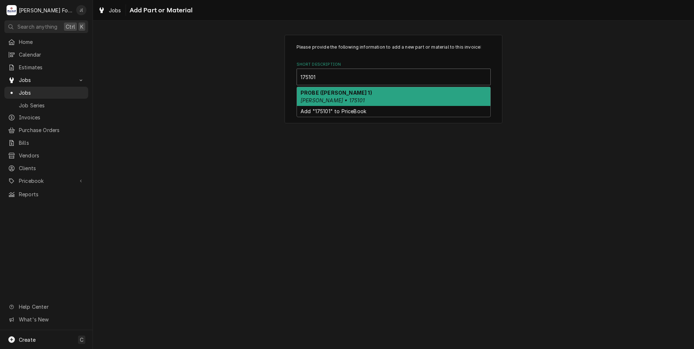
click at [371, 103] on div "PROBE (GROEN 1) GROEN • 175101" at bounding box center [393, 96] width 193 height 19
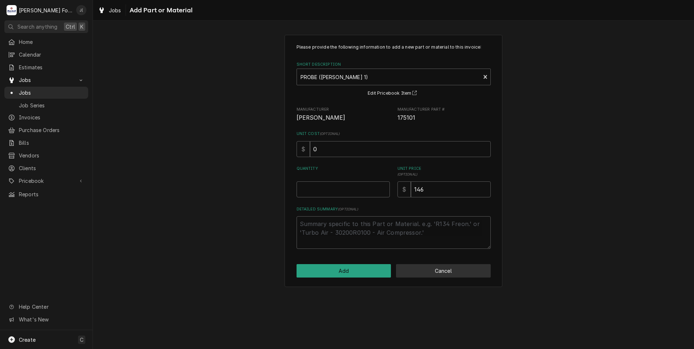
click at [440, 272] on button "Cancel" at bounding box center [443, 270] width 95 height 13
type textarea "x"
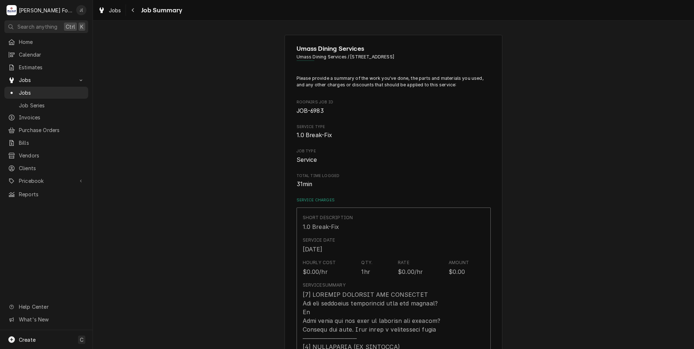
scroll to position [399, 0]
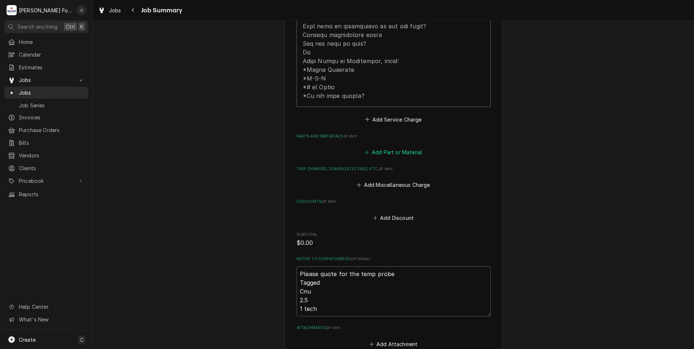
click at [402, 147] on button "Add Part or Material" at bounding box center [393, 152] width 60 height 10
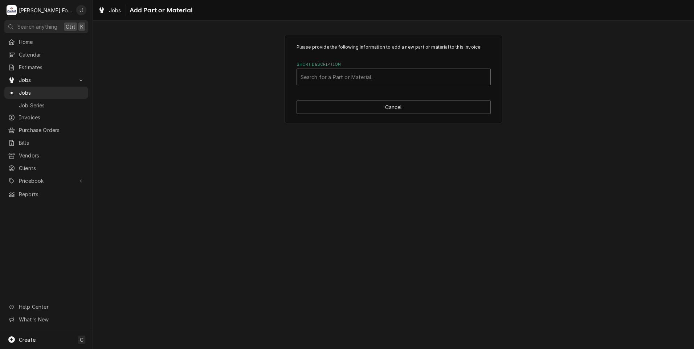
click at [365, 72] on div "Short Description" at bounding box center [394, 76] width 186 height 13
type input "175101"
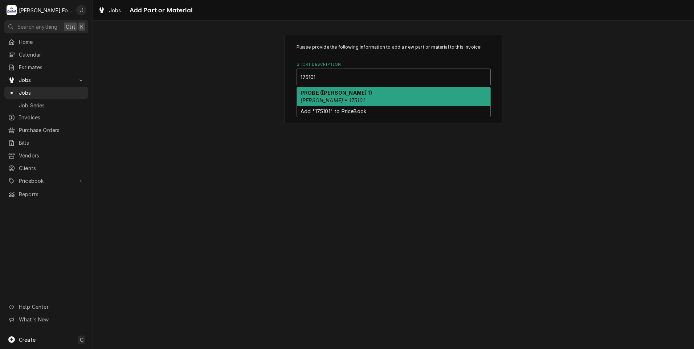
click at [362, 94] on div "PROBE (GROEN 1) GROEN • 175101" at bounding box center [393, 96] width 193 height 19
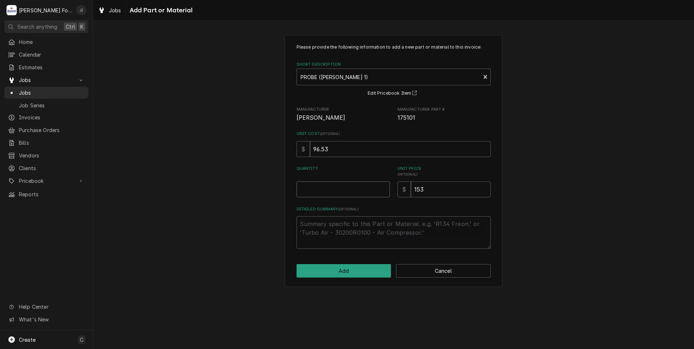
click at [354, 192] on input "Quantity" at bounding box center [343, 190] width 93 height 16
type textarea "x"
type input "1"
click at [350, 272] on button "Add" at bounding box center [344, 270] width 95 height 13
type textarea "x"
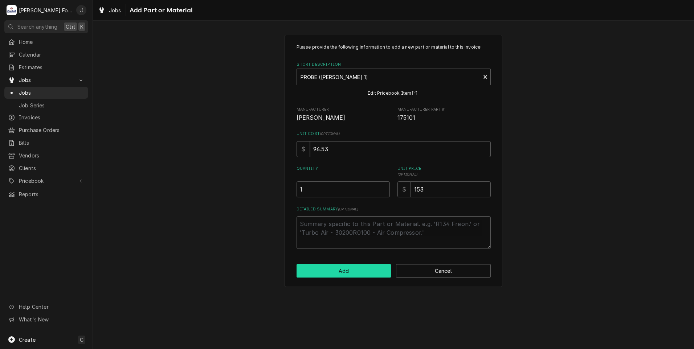
scroll to position [399, 0]
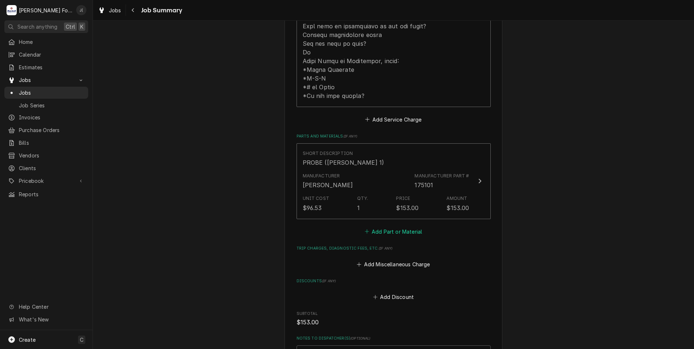
click at [382, 227] on button "Add Part or Material" at bounding box center [393, 232] width 60 height 10
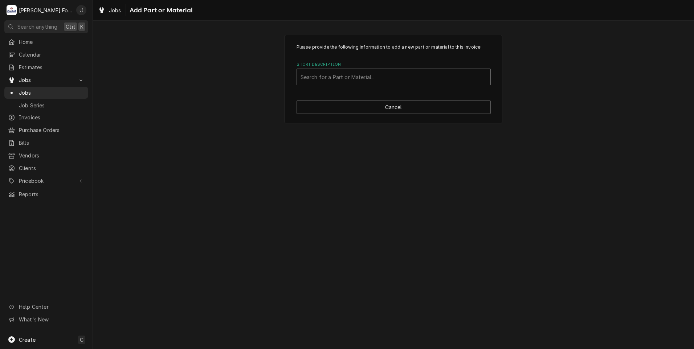
click at [349, 78] on div "Short Description" at bounding box center [394, 76] width 186 height 13
type input "SSDT"
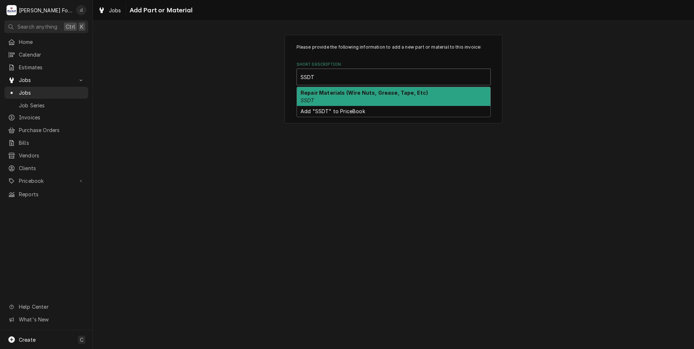
click at [340, 96] on div "Repair Materials (Wire Nuts, Grease, Tape, Etc) SSDT" at bounding box center [393, 96] width 193 height 19
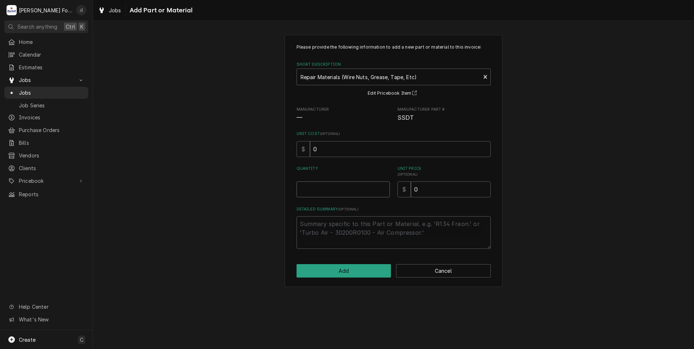
click at [342, 189] on input "Quantity" at bounding box center [343, 190] width 93 height 16
type textarea "x"
type input "1"
type textarea "x"
type input "4"
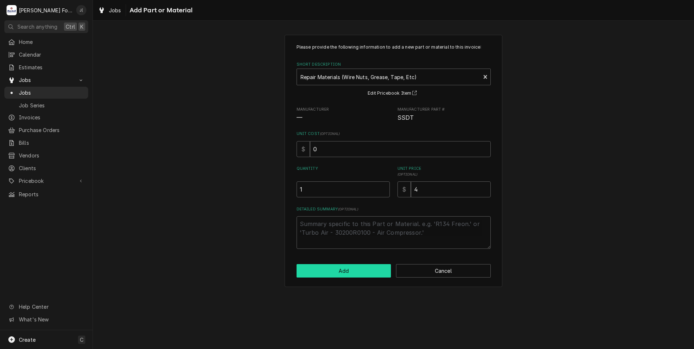
click at [358, 268] on button "Add" at bounding box center [344, 270] width 95 height 13
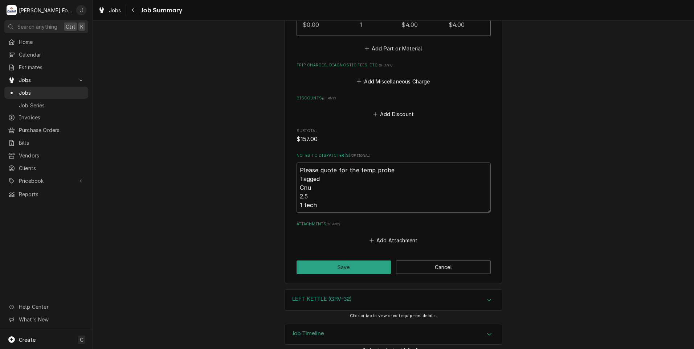
scroll to position [662, 0]
click at [323, 261] on button "Save" at bounding box center [344, 266] width 95 height 13
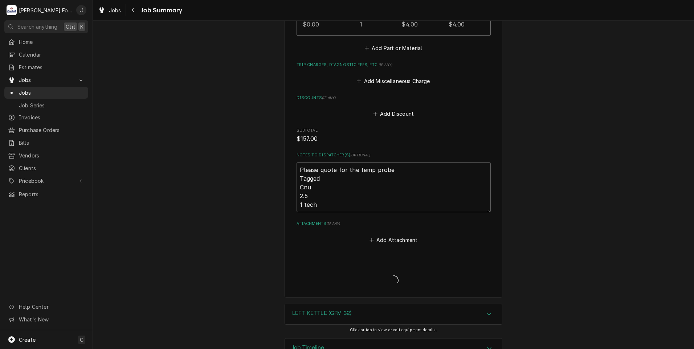
type textarea "x"
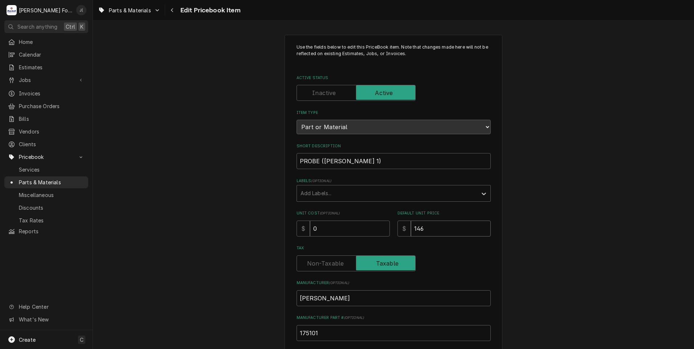
drag, startPoint x: 436, startPoint y: 222, endPoint x: 338, endPoint y: 225, distance: 98.1
click at [346, 226] on div "Unit Cost ( optional ) $ 0 Default Unit Price $ 146" at bounding box center [394, 224] width 194 height 26
type textarea "x"
type input "1"
type textarea "x"
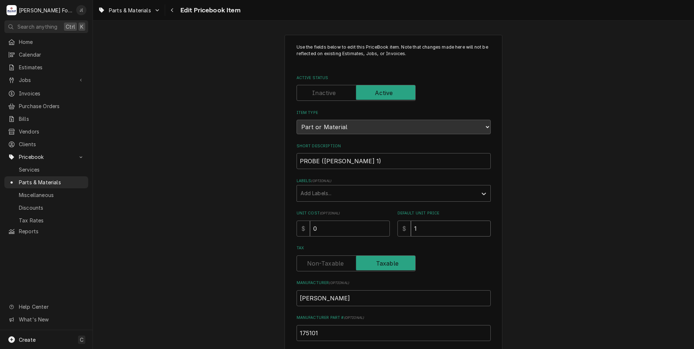
type input "15"
type textarea "x"
type input "153"
type textarea "x"
type input "153.0"
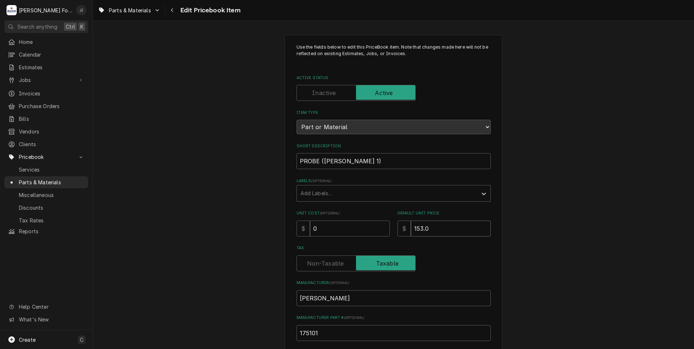
type textarea "x"
type input "153.00"
drag, startPoint x: 329, startPoint y: 229, endPoint x: 167, endPoint y: 230, distance: 161.6
click at [209, 231] on div "Use the fields below to edit this PriceBook item. Note that changes made here w…" at bounding box center [393, 283] width 601 height 511
type textarea "x"
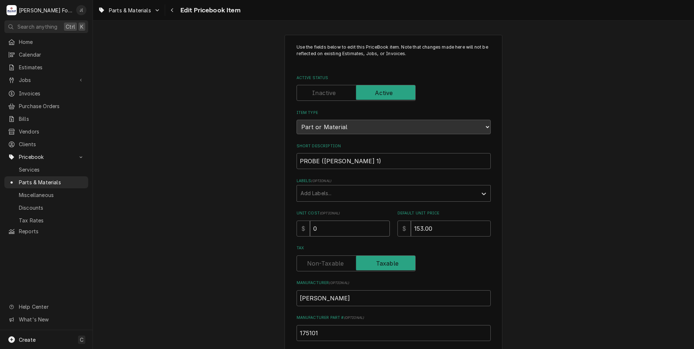
type input "9"
type textarea "x"
type input "96"
type textarea "x"
type input "96.5"
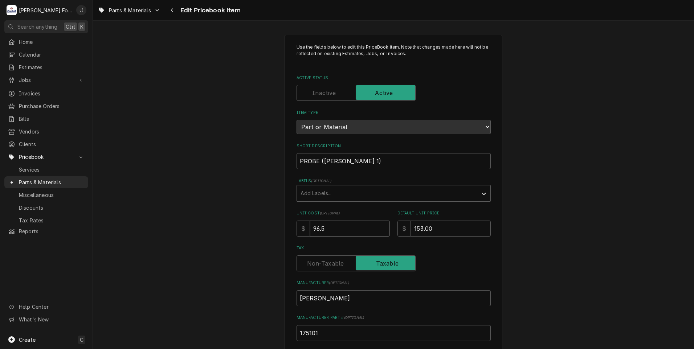
type textarea "x"
type input "96.53"
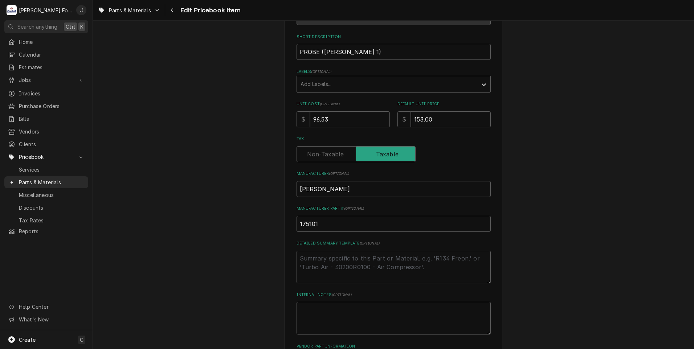
scroll to position [224, 0]
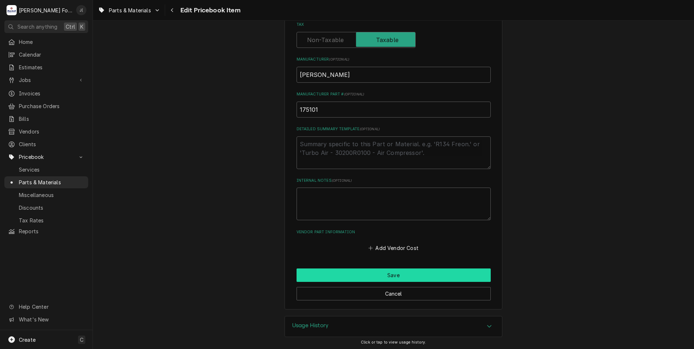
click at [380, 278] on button "Save" at bounding box center [394, 275] width 194 height 13
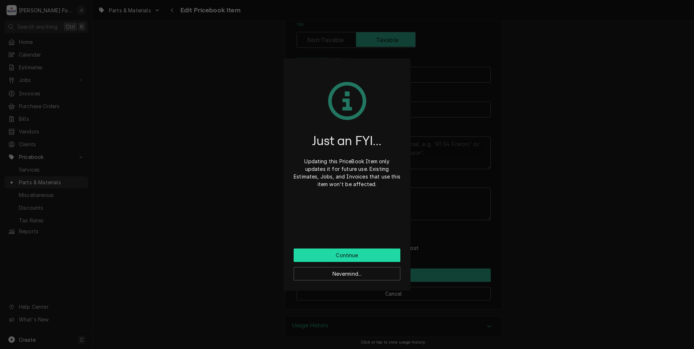
click at [366, 254] on button "Continue" at bounding box center [347, 255] width 107 height 13
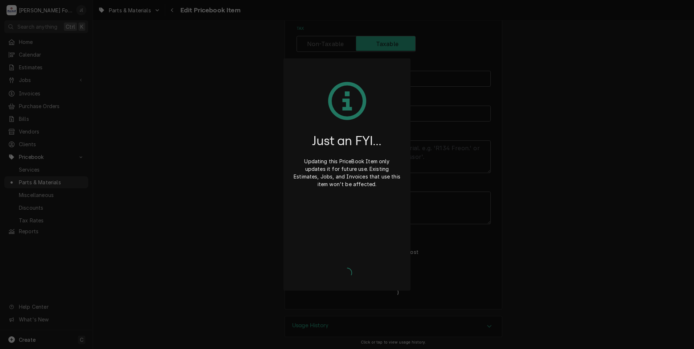
type textarea "x"
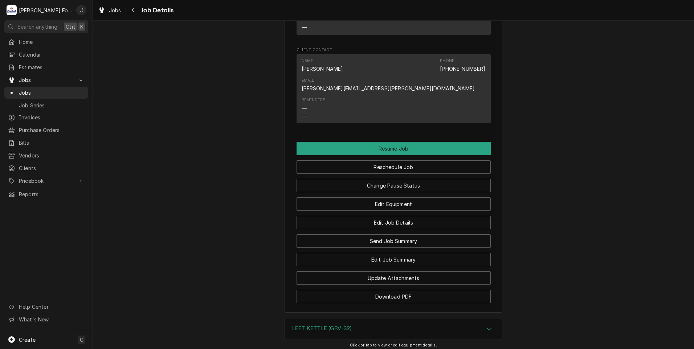
scroll to position [944, 0]
